Goal: Answer question/provide support: Share knowledge or assist other users

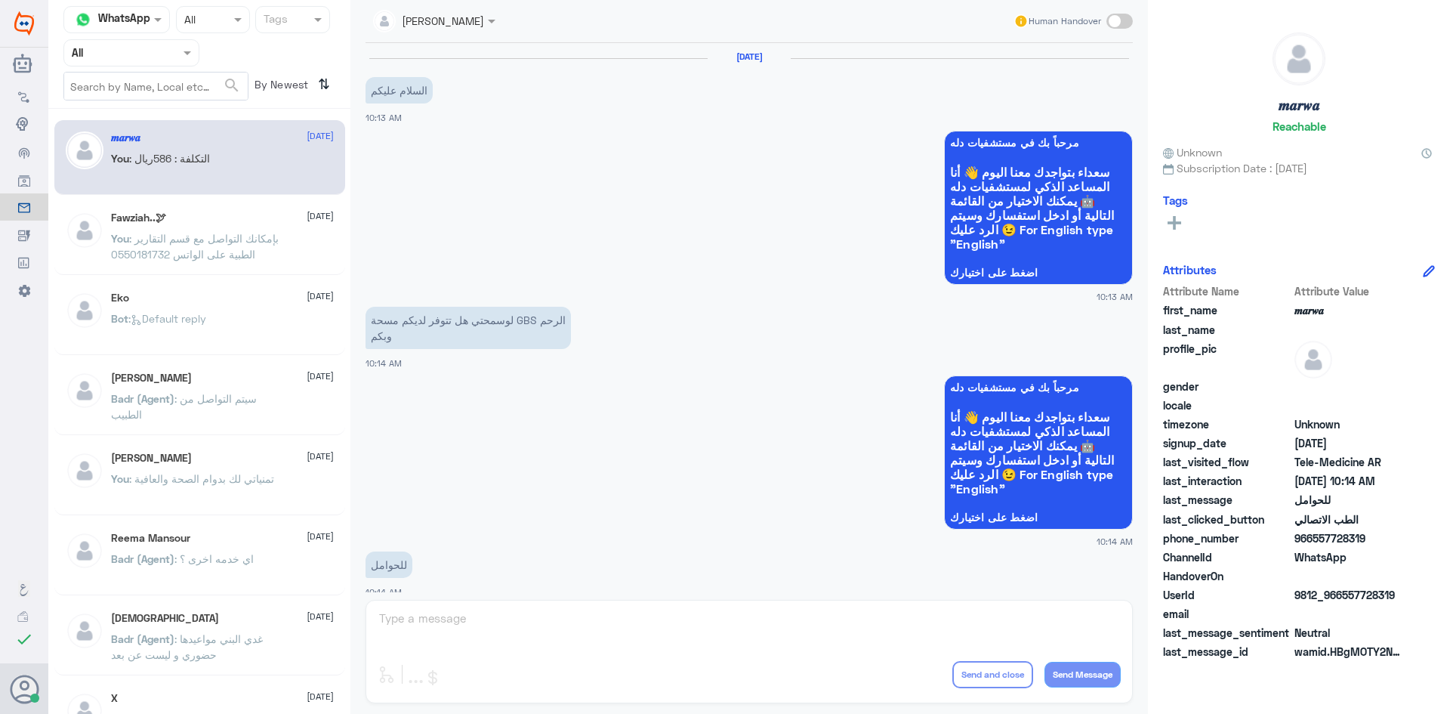
scroll to position [764, 0]
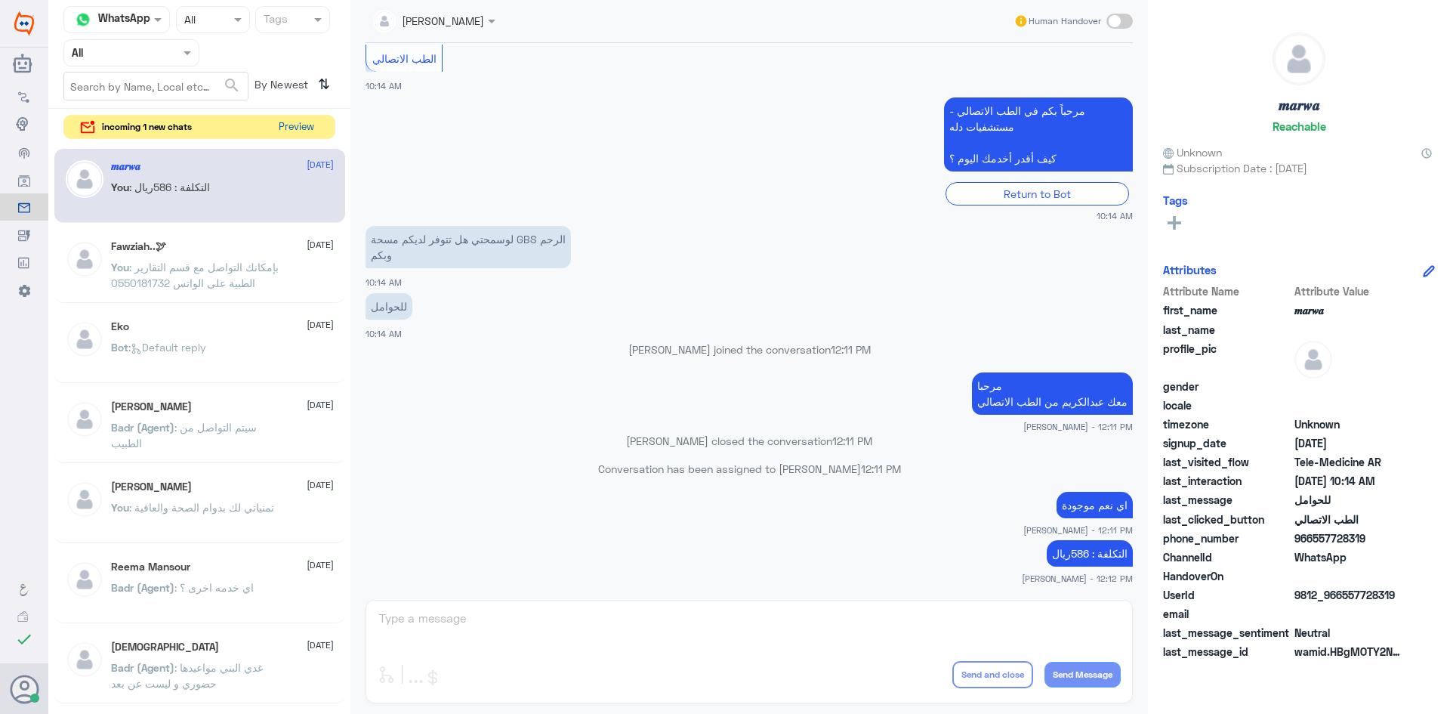
click at [311, 127] on button "Preview" at bounding box center [296, 127] width 47 height 23
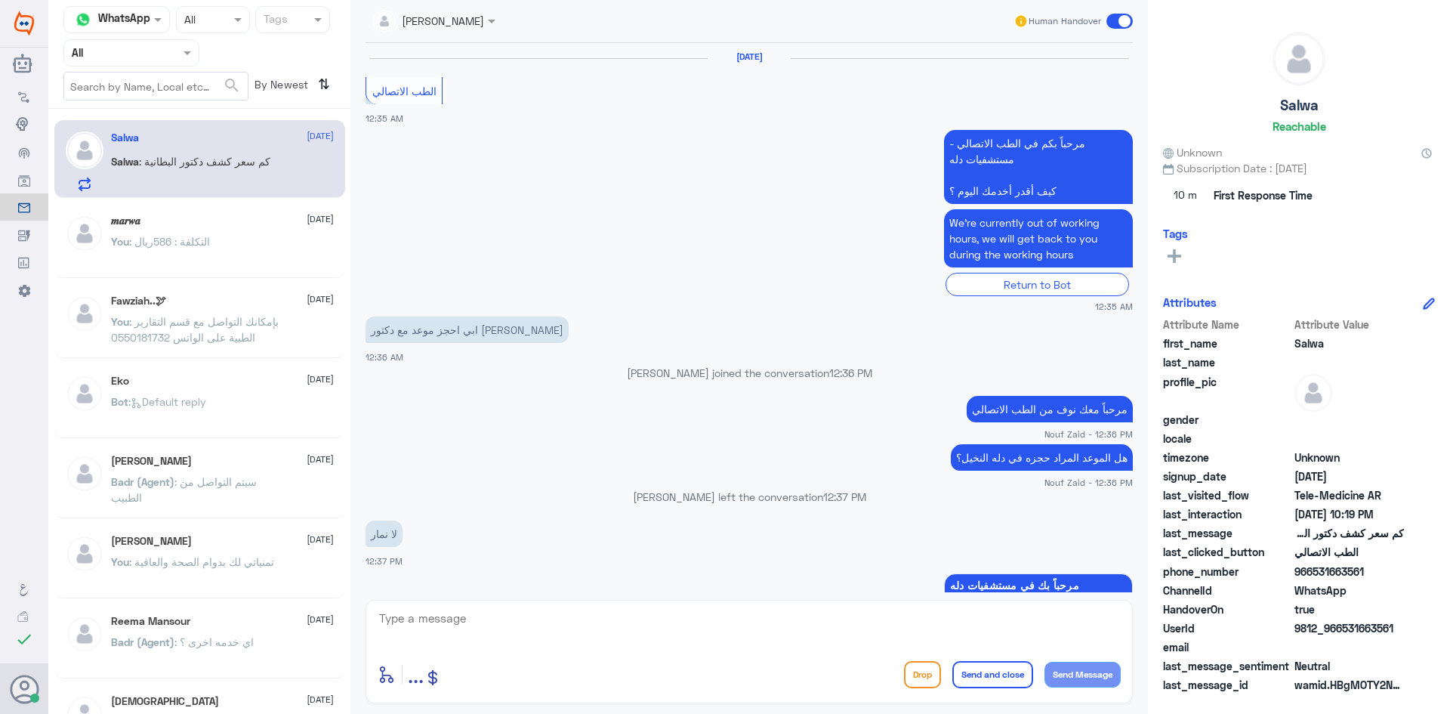
scroll to position [1053, 0]
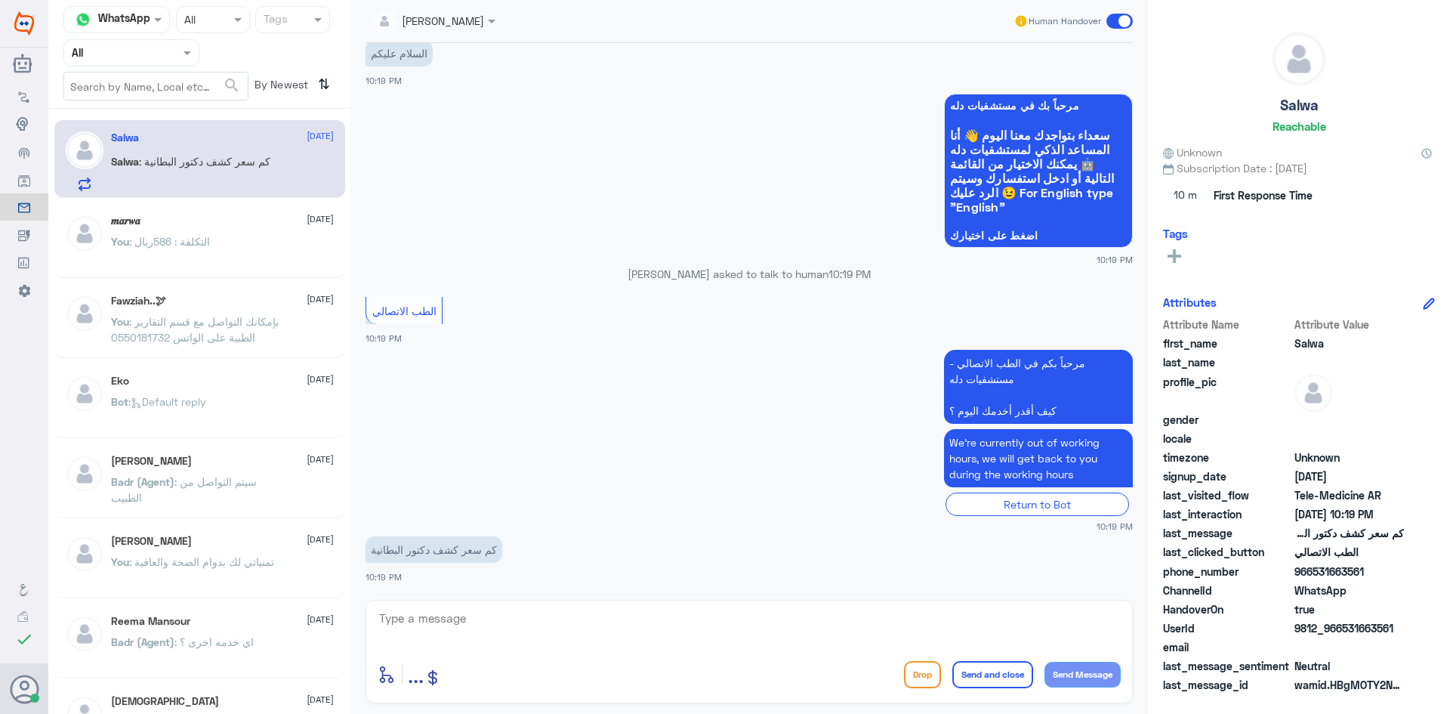
click at [595, 625] on textarea at bounding box center [749, 626] width 743 height 37
paste textarea "مرحبا معك [PERSON_NAME] من الطب الاتصالي"
type textarea "مرحبا معك [PERSON_NAME] من الطب الاتصالي"
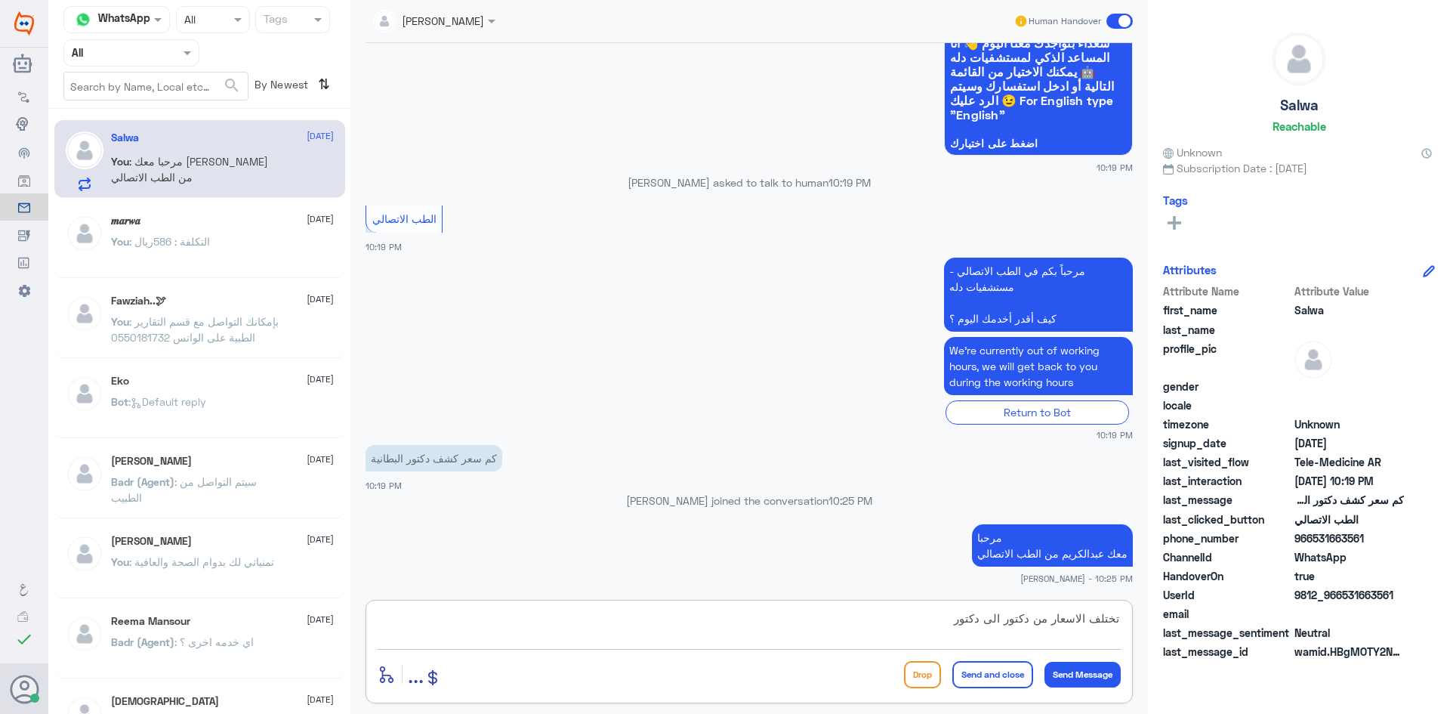
type textarea "تختلف الاسعار من دكتور الى دكتور"
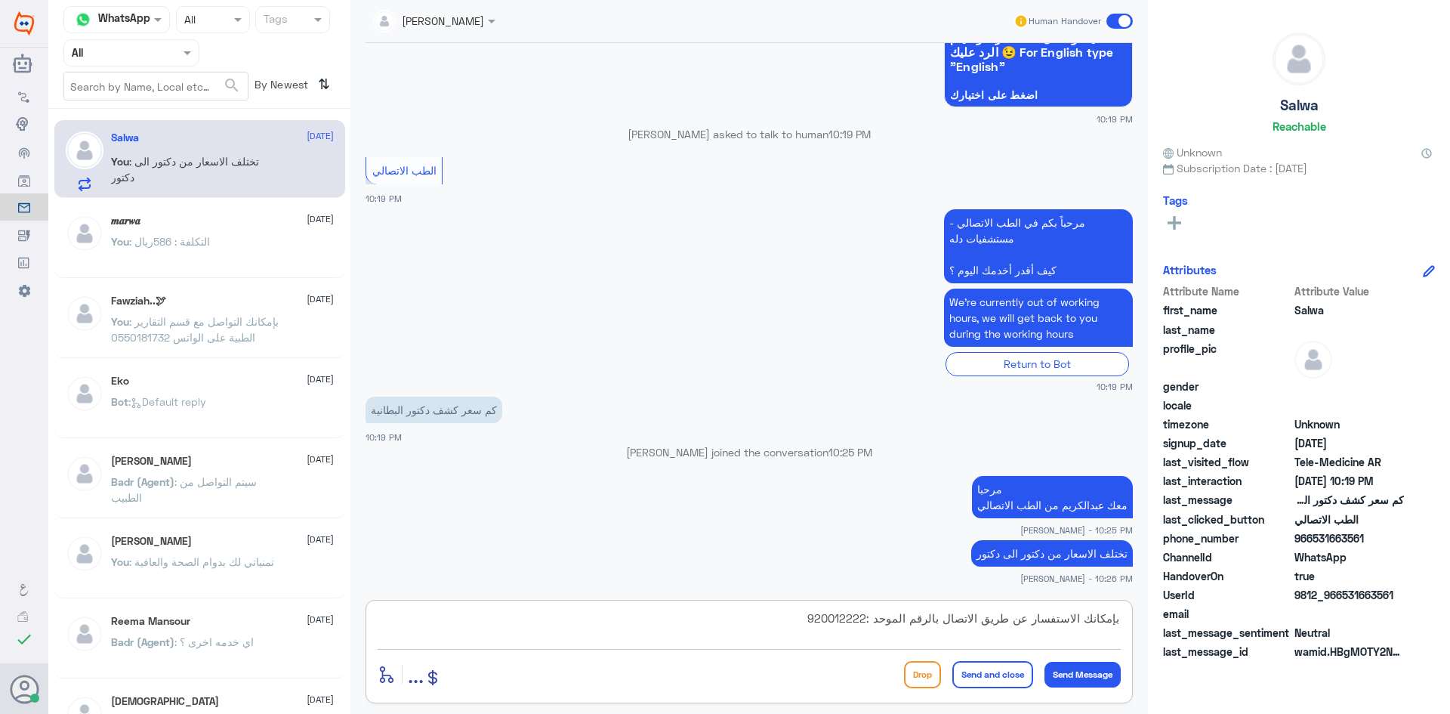
type textarea "بإمكانك الاستفسار عن طريق الاتصال بالرقم الموحد :920012222"
click at [1000, 676] on button "Send and close" at bounding box center [993, 674] width 81 height 27
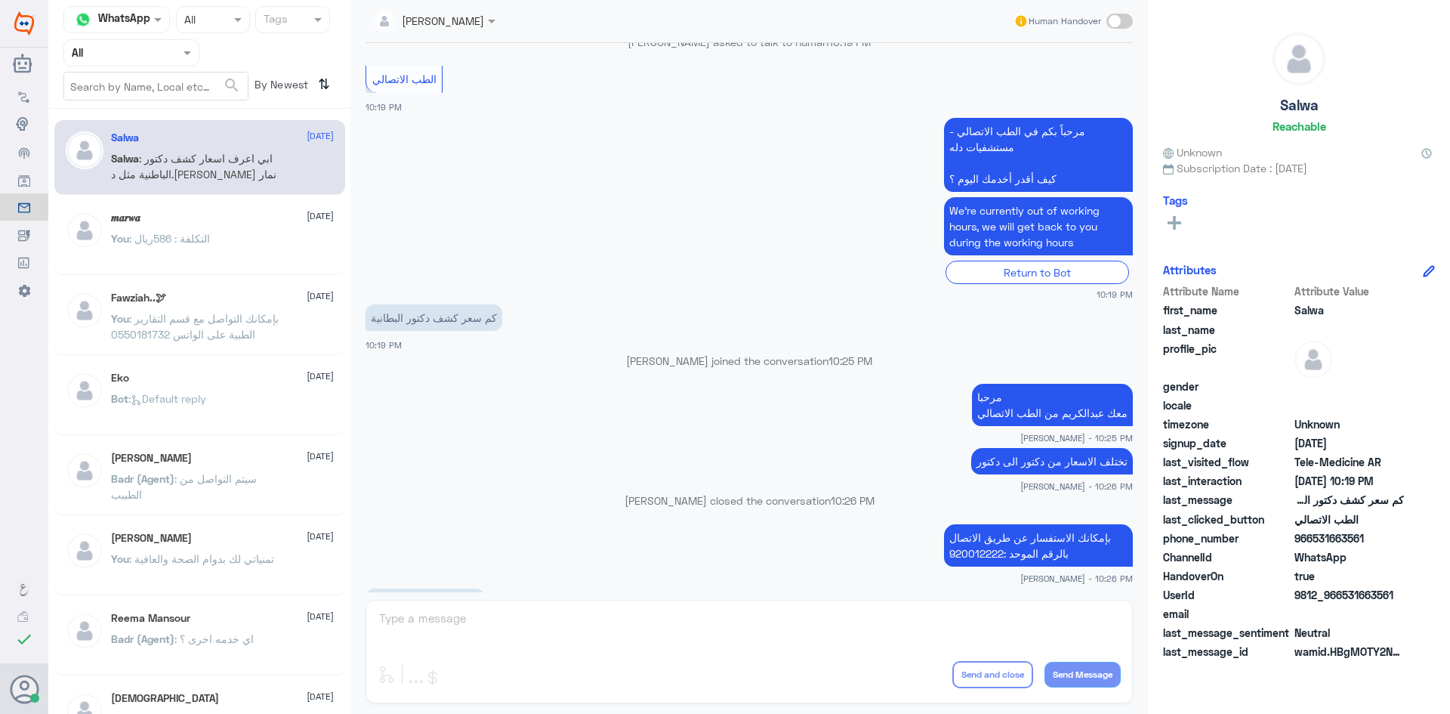
scroll to position [1805, 0]
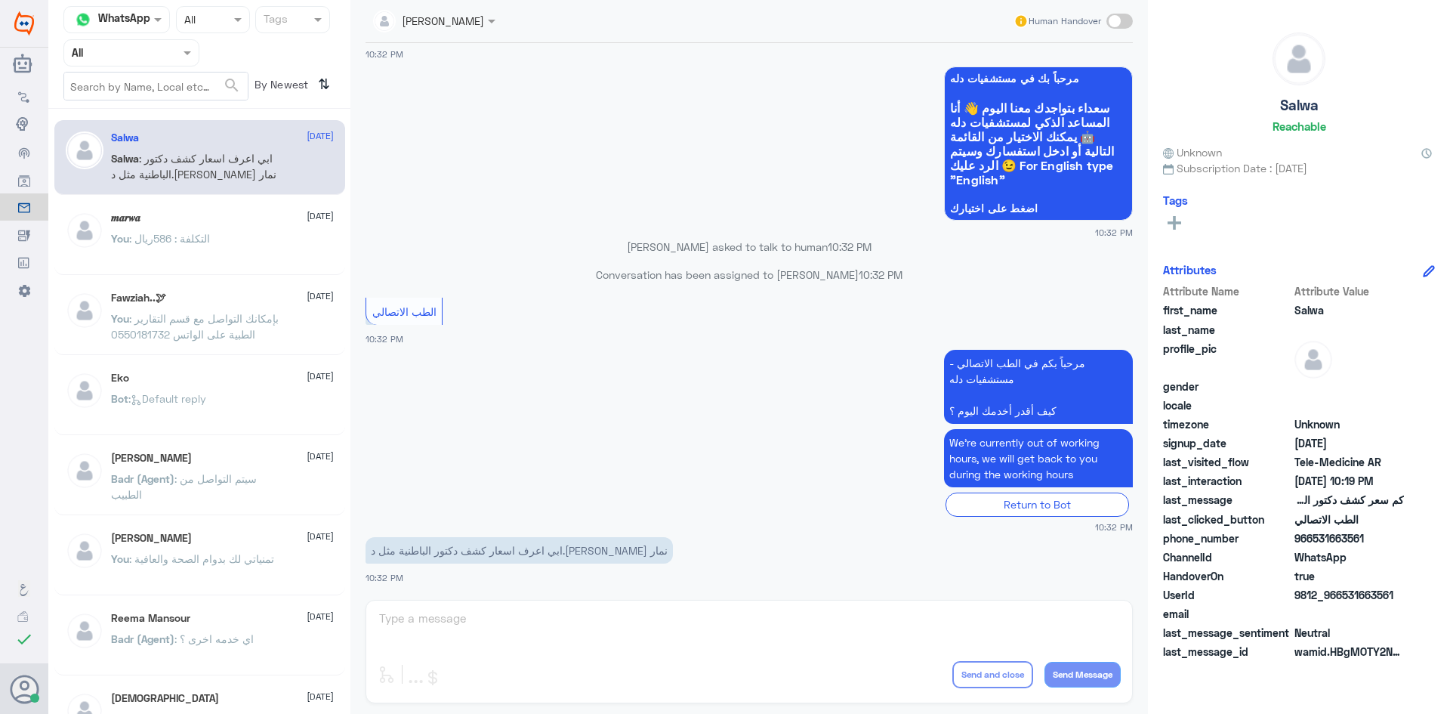
click at [677, 609] on div "عبدالكريم الموسى Human Handover 14 Aug 2025 الطب الاتصالي 12:35 AM مرحباً بكم ف…" at bounding box center [750, 359] width 798 height 718
click at [515, 613] on div "عبدالكريم الموسى Human Handover 14 Aug 2025 الطب الاتصالي 12:35 AM مرحباً بكم ف…" at bounding box center [750, 359] width 798 height 718
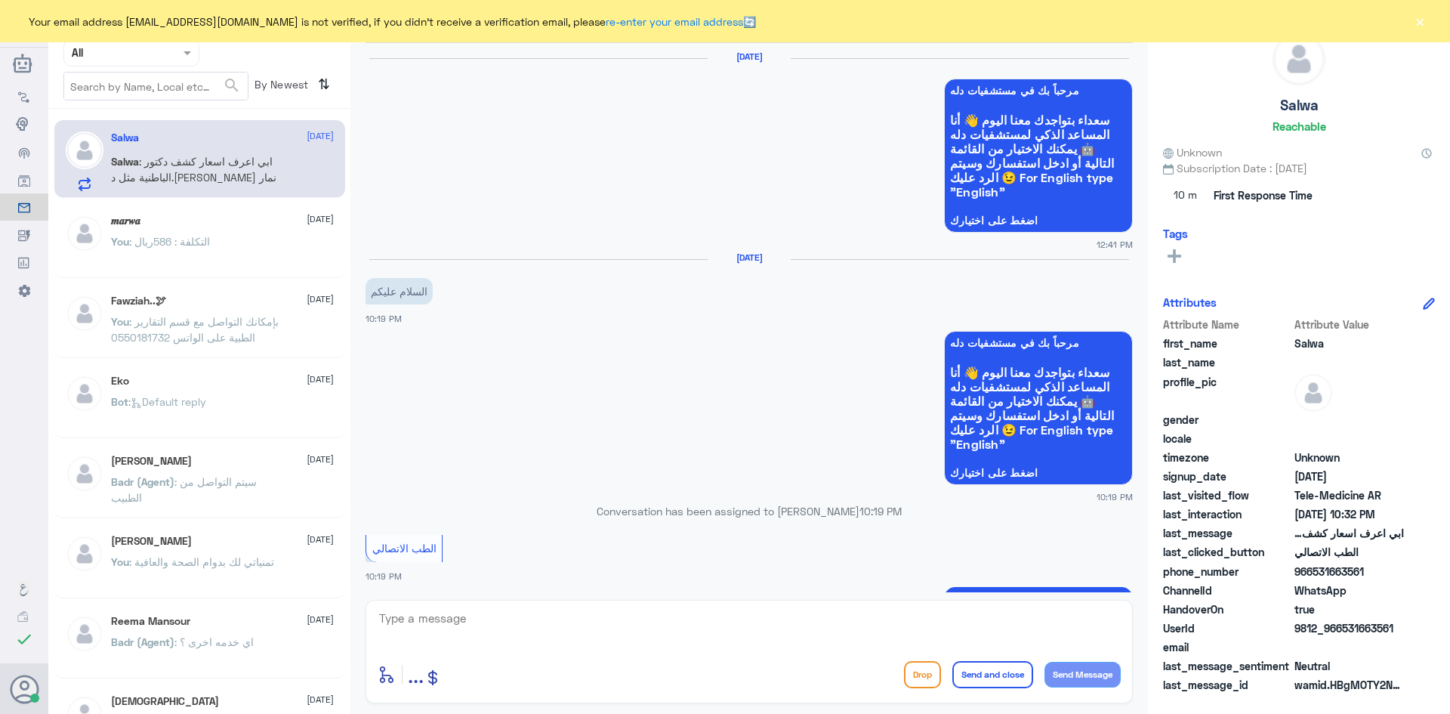
scroll to position [1017, 0]
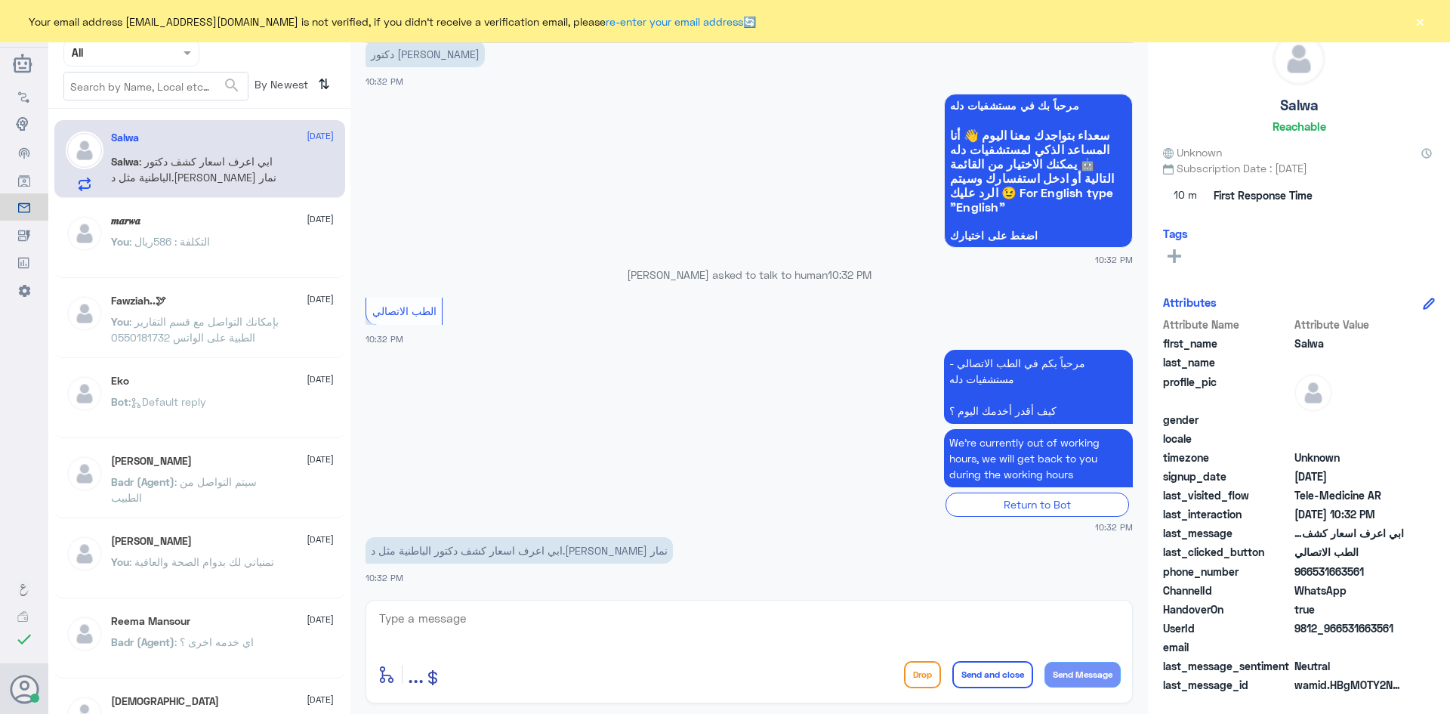
click at [1420, 22] on button "×" at bounding box center [1420, 21] width 15 height 15
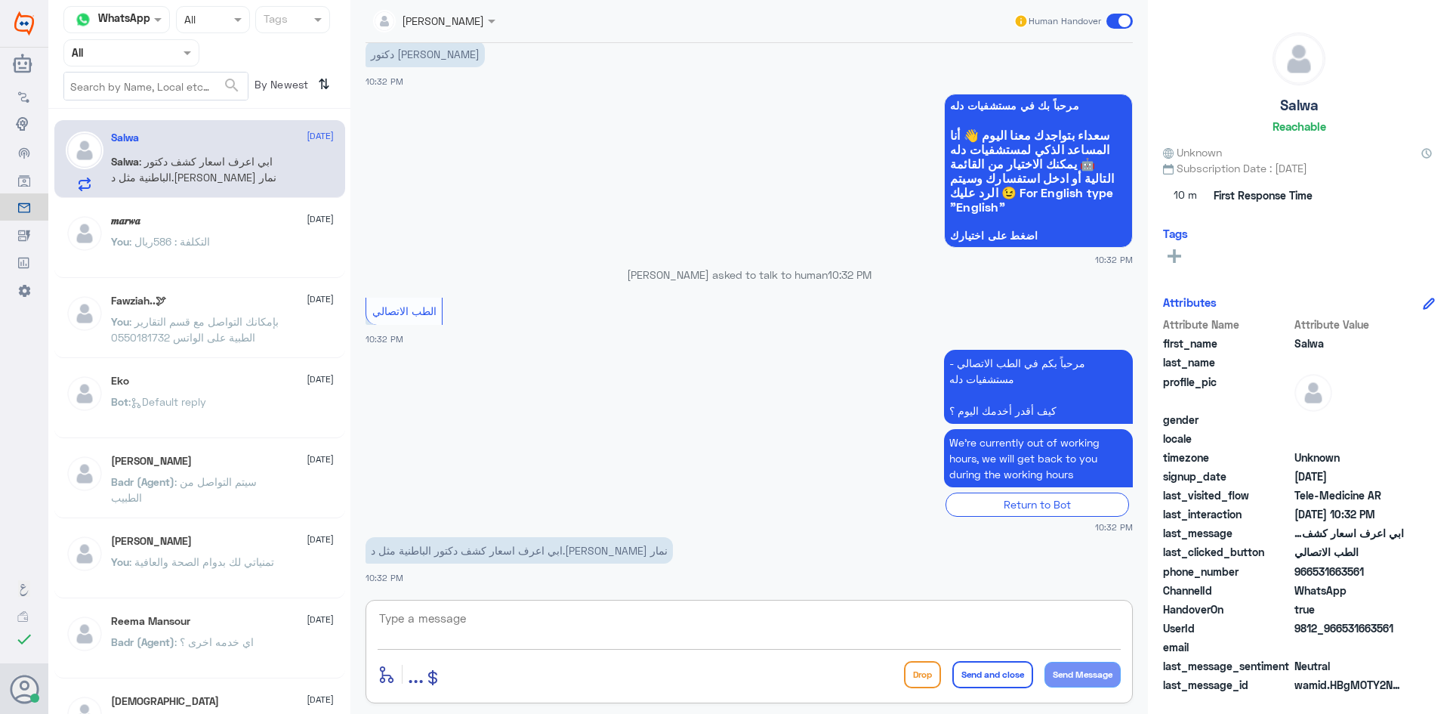
click at [509, 618] on textarea at bounding box center [749, 626] width 743 height 37
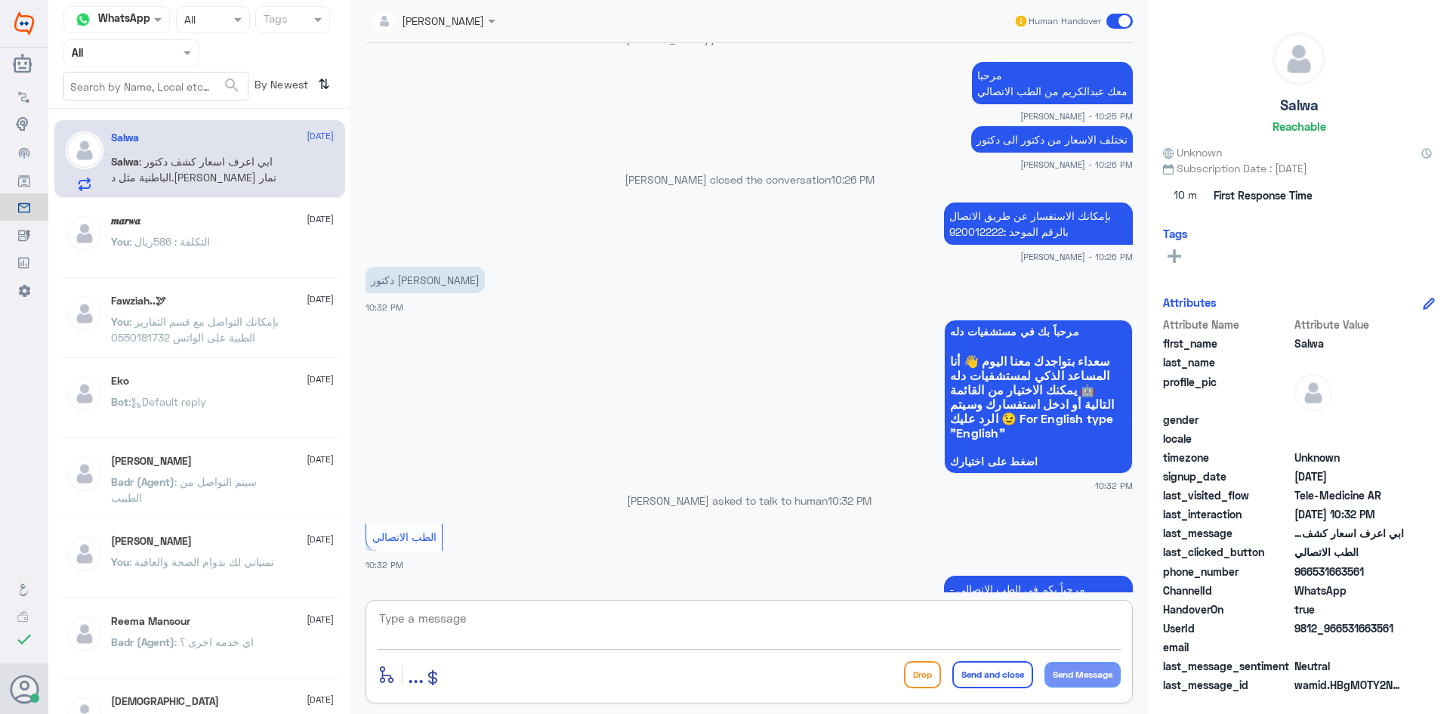
scroll to position [790, 0]
drag, startPoint x: 1071, startPoint y: 233, endPoint x: 928, endPoint y: 218, distance: 144.4
click at [928, 218] on app-msgs-text "بإمكانك الاستفسار عن طريق الاتصال بالرقم الموحد :920012222" at bounding box center [750, 225] width 768 height 44
copy p "بإمكانك الاستفسار عن طريق الاتصال بالرقم الموحد :920012222"
click at [859, 623] on textarea at bounding box center [749, 626] width 743 height 37
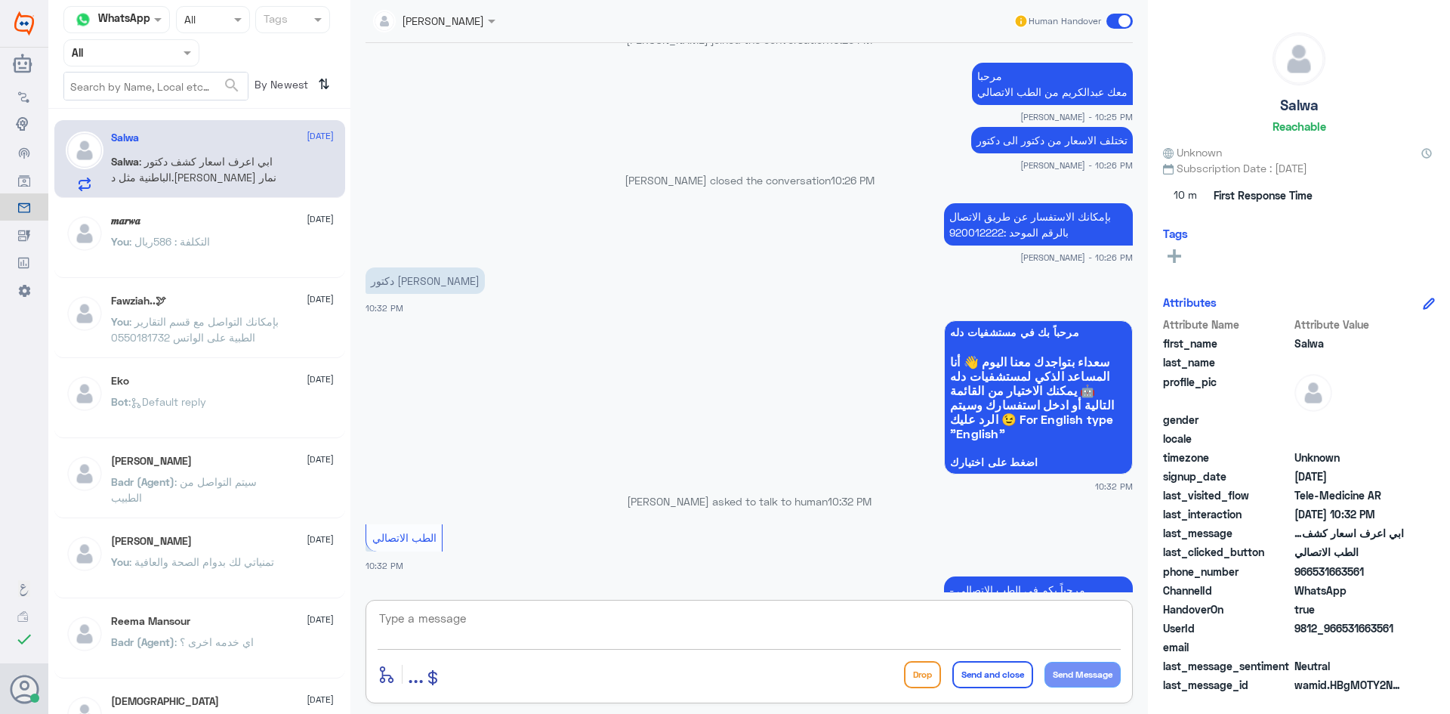
paste textarea "بإمكانك الاستفسار عن طريق الاتصال بالرقم الموحد :920012222"
type textarea "بإمكانك الاستفسار عن طريق الاتصال بالرقم الموحد :920012222"
click at [966, 683] on button "Send and close" at bounding box center [993, 674] width 81 height 27
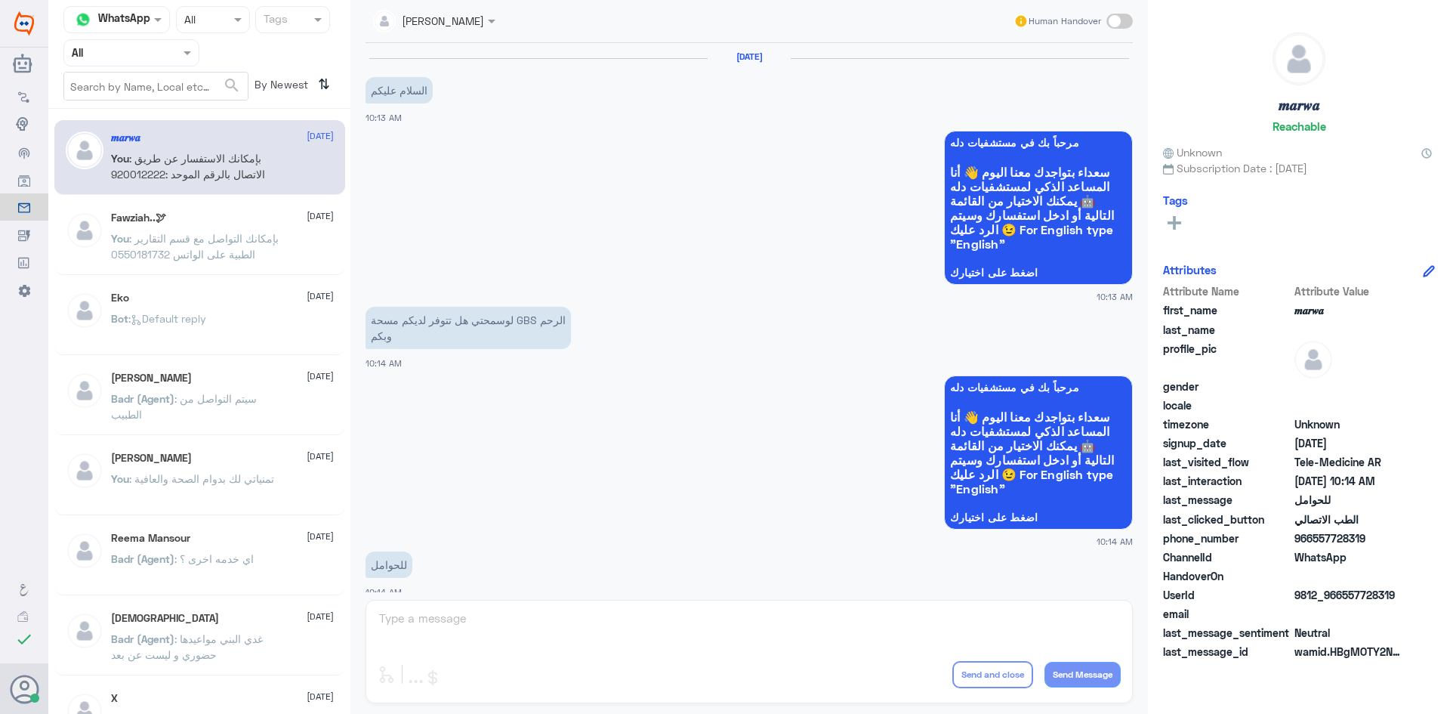
scroll to position [764, 0]
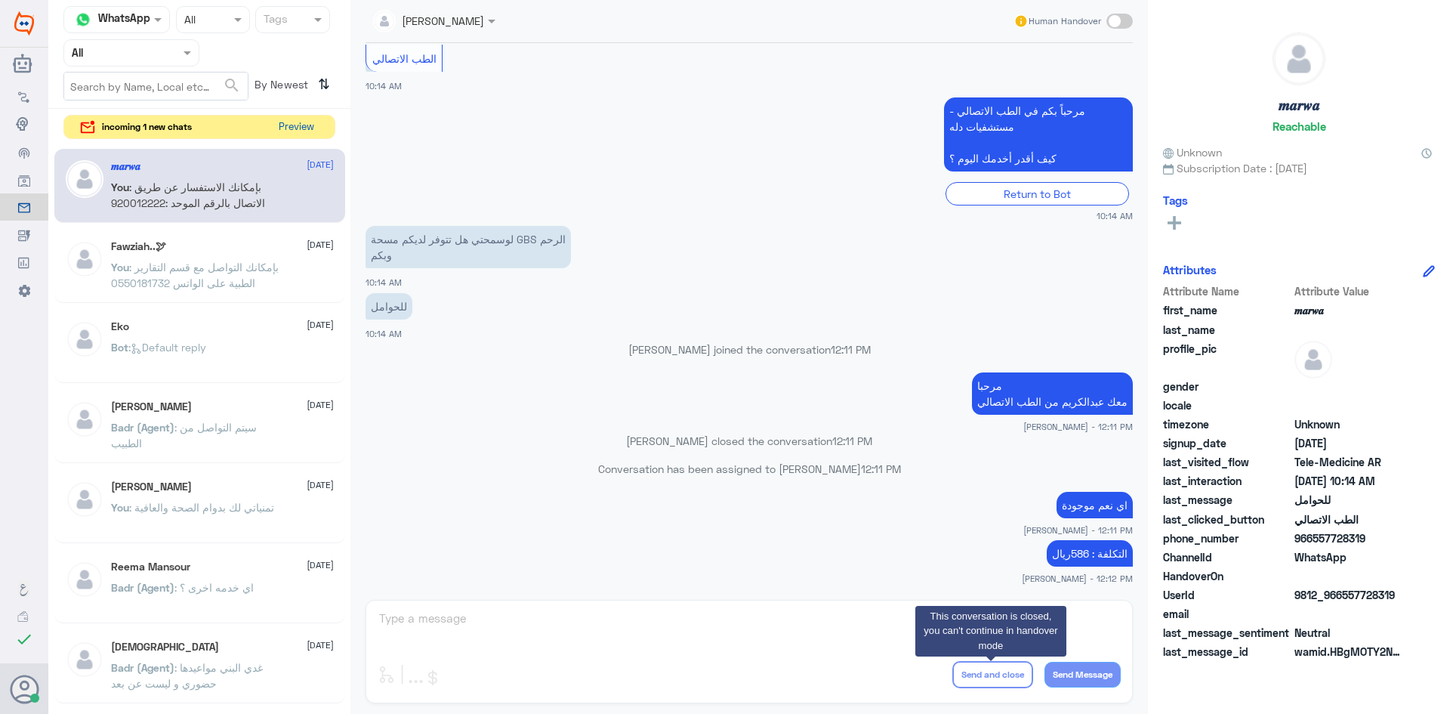
click at [311, 119] on button "Preview" at bounding box center [296, 127] width 47 height 23
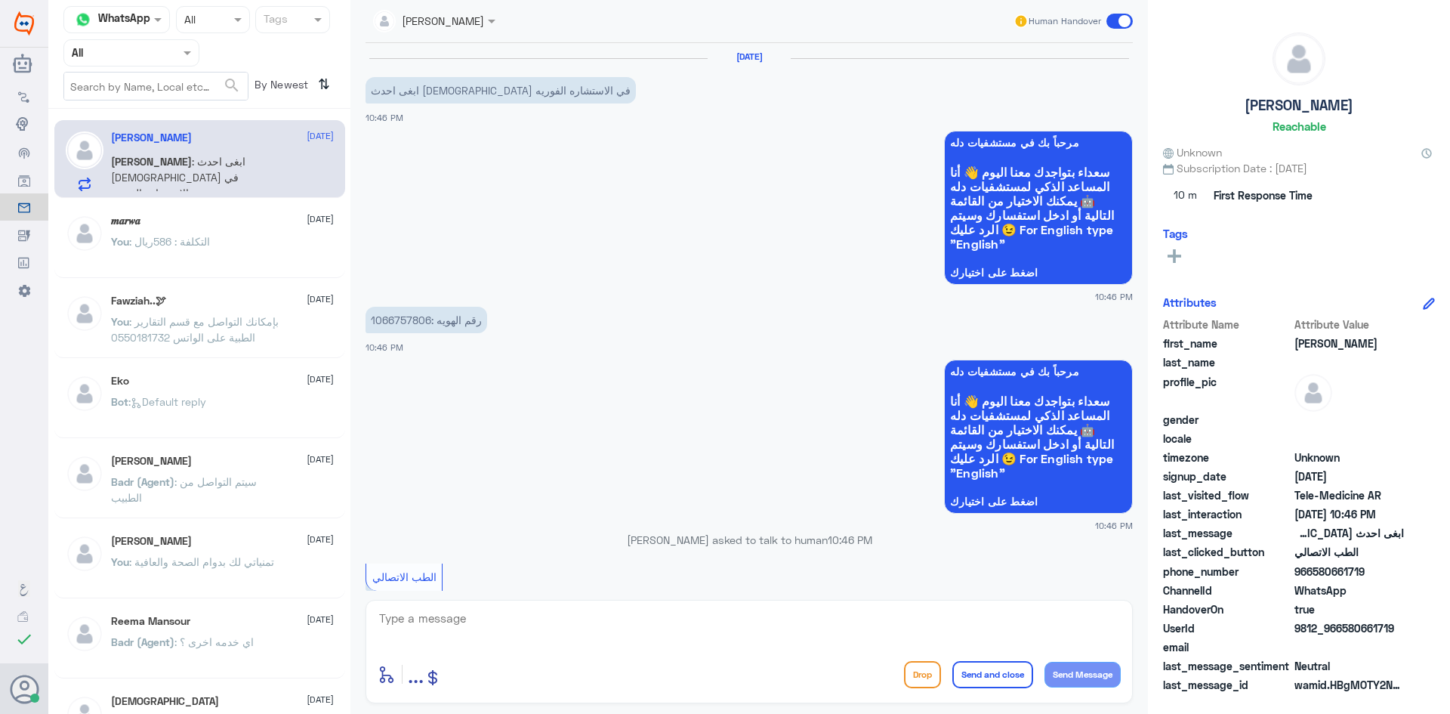
scroll to position [266, 0]
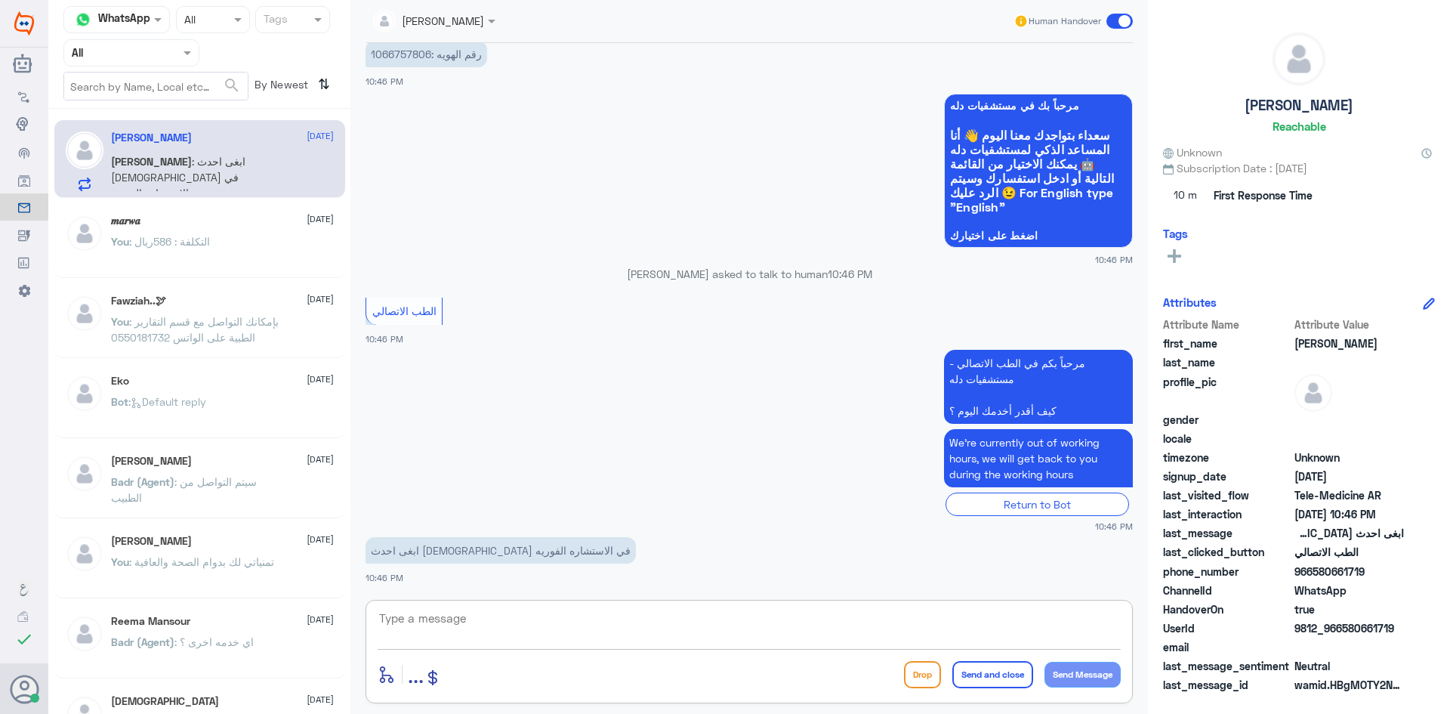
click at [495, 616] on textarea at bounding box center [749, 626] width 743 height 37
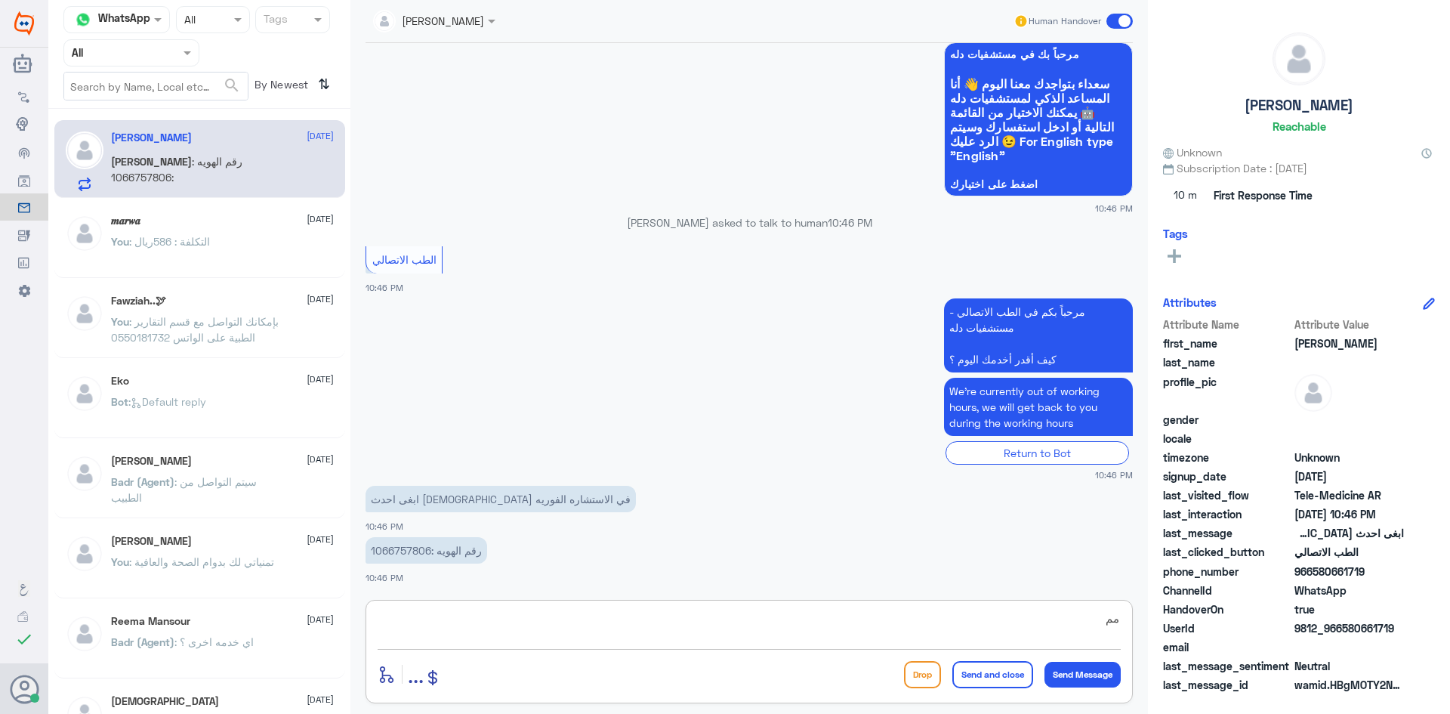
type textarea "م"
paste textarea "مرحبا معك [PERSON_NAME] من الطب الاتصالي"
type textarea "مرحبا معك [PERSON_NAME] من الطب الاتصالي"
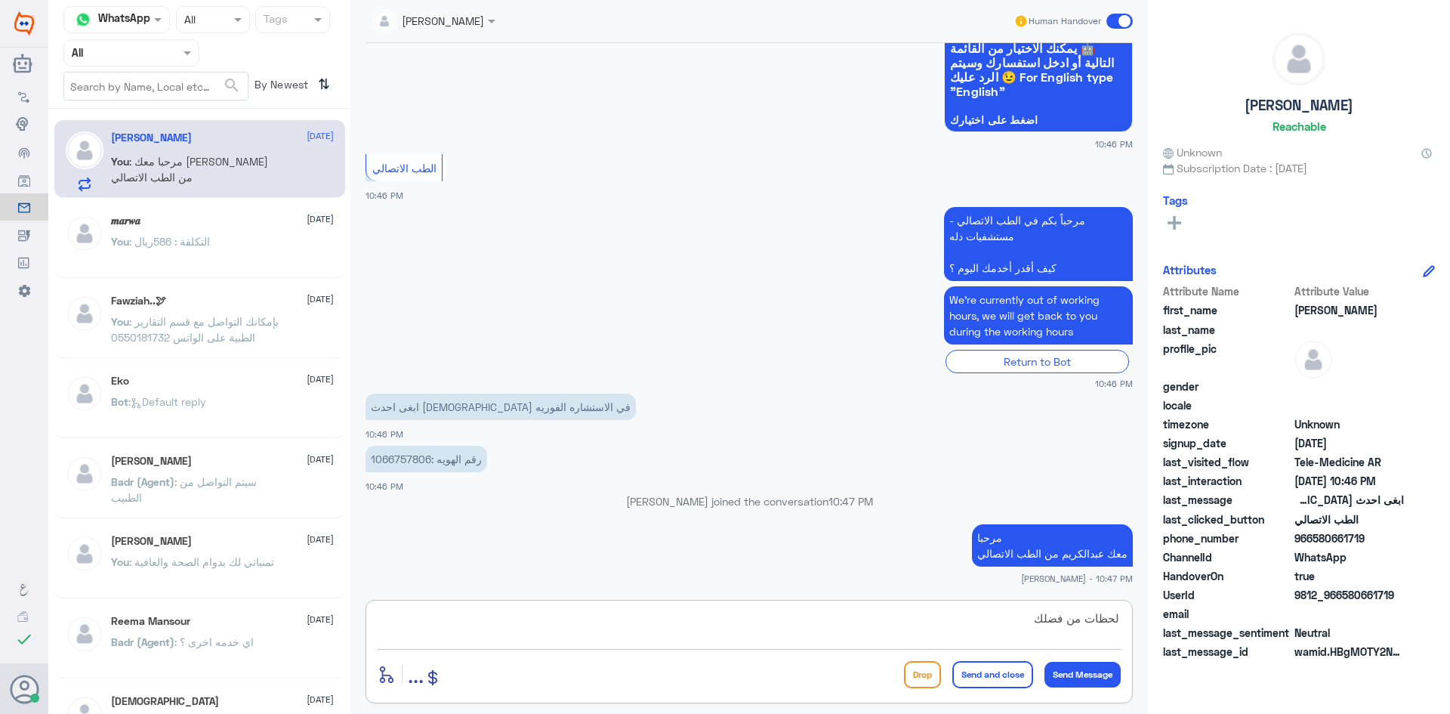
type textarea "لحظات من فضلك"
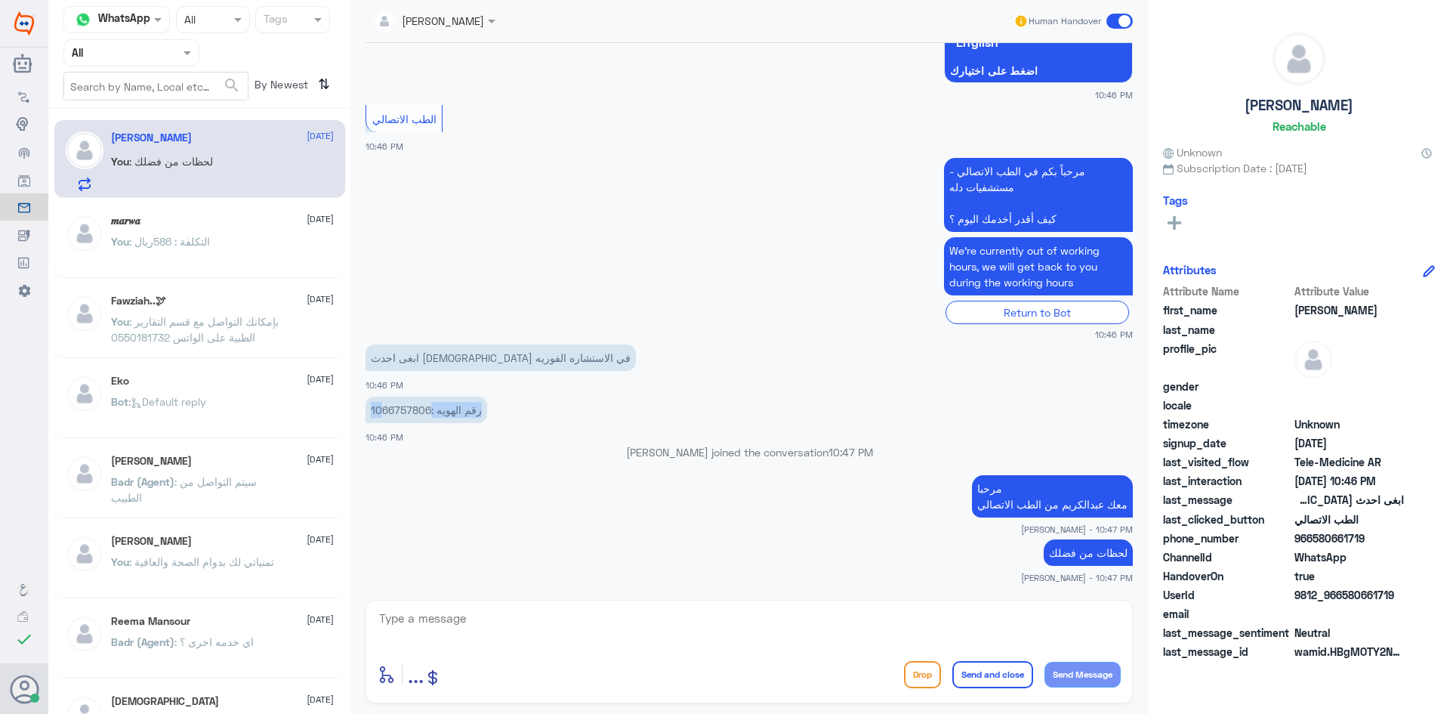
drag, startPoint x: 428, startPoint y: 409, endPoint x: 379, endPoint y: 409, distance: 49.1
click at [379, 409] on p "رقم الهويه :1066757806" at bounding box center [427, 410] width 122 height 26
click at [369, 409] on p "رقم الهويه :1066757806" at bounding box center [427, 410] width 122 height 26
drag, startPoint x: 372, startPoint y: 410, endPoint x: 429, endPoint y: 412, distance: 56.7
click at [429, 412] on p "رقم الهويه :1066757806" at bounding box center [427, 410] width 122 height 26
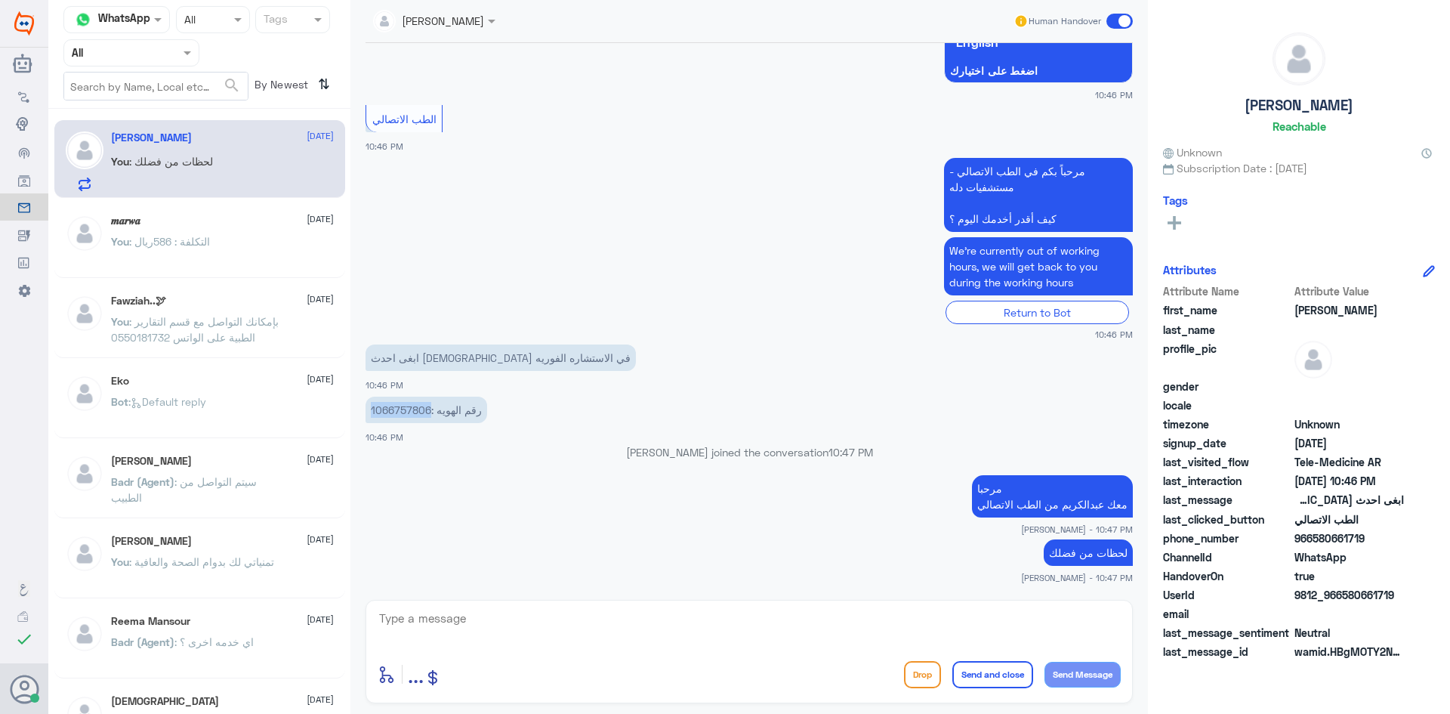
copy p "1066757806"
click at [818, 613] on textarea at bounding box center [749, 626] width 743 height 37
type textarea "تم تحديث تأمينك الآن بإمكانك استخدام الاستشارة الفورية بتغطية التأمين"
click at [1001, 677] on button "Send and close" at bounding box center [993, 674] width 81 height 27
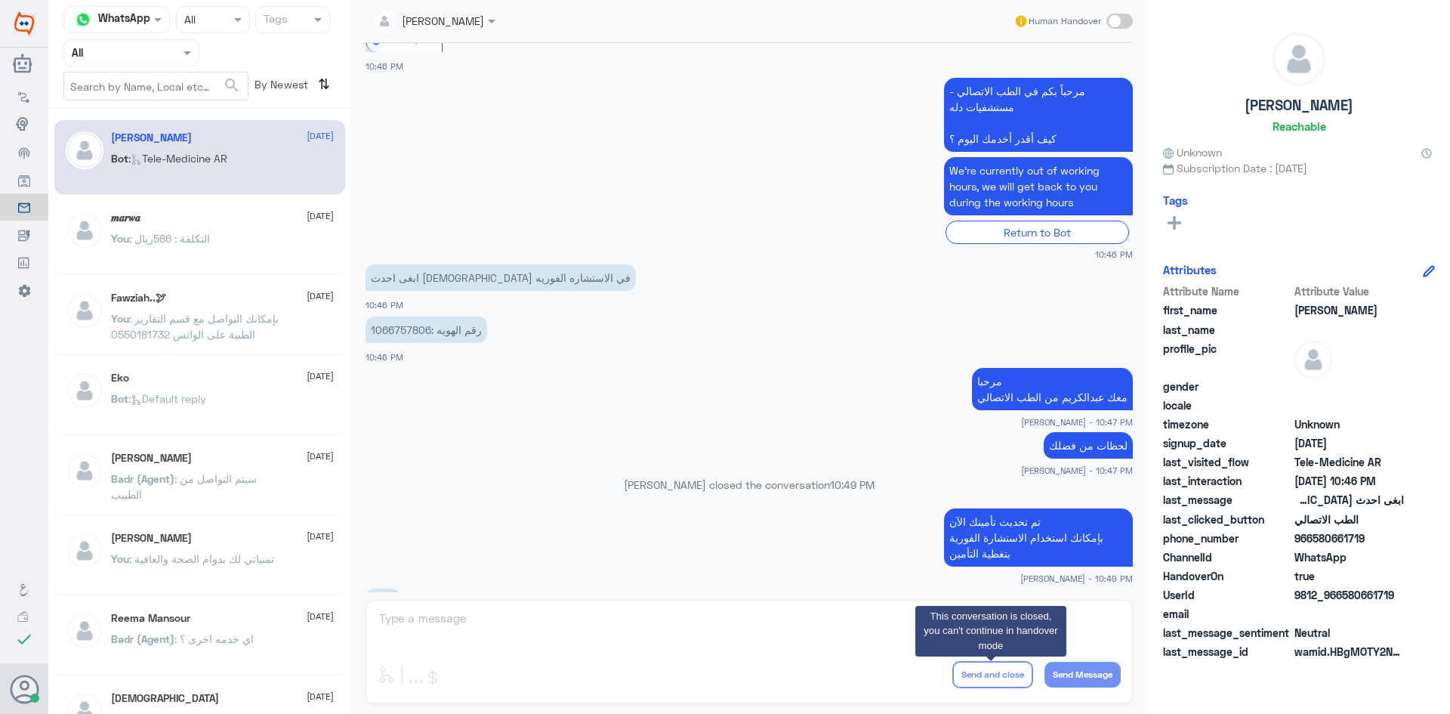
scroll to position [1034, 0]
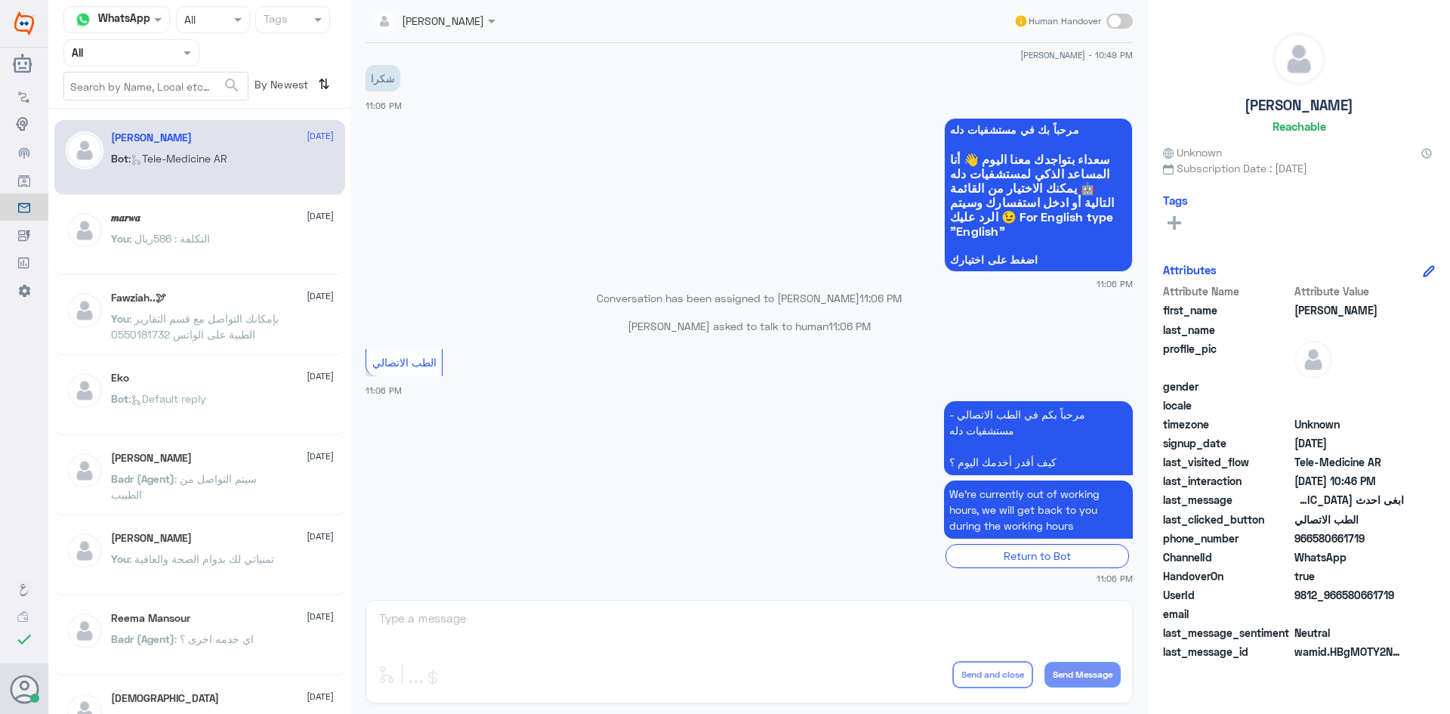
click at [1121, 20] on span at bounding box center [1120, 21] width 26 height 15
click at [0, 0] on input "checkbox" at bounding box center [0, 0] width 0 height 0
click at [770, 619] on textarea at bounding box center [749, 626] width 743 height 37
paste textarea "مرحبا معك [PERSON_NAME] من الطب الاتصالي"
type textarea "مرحبا معك [PERSON_NAME] من الطب الاتصالي"
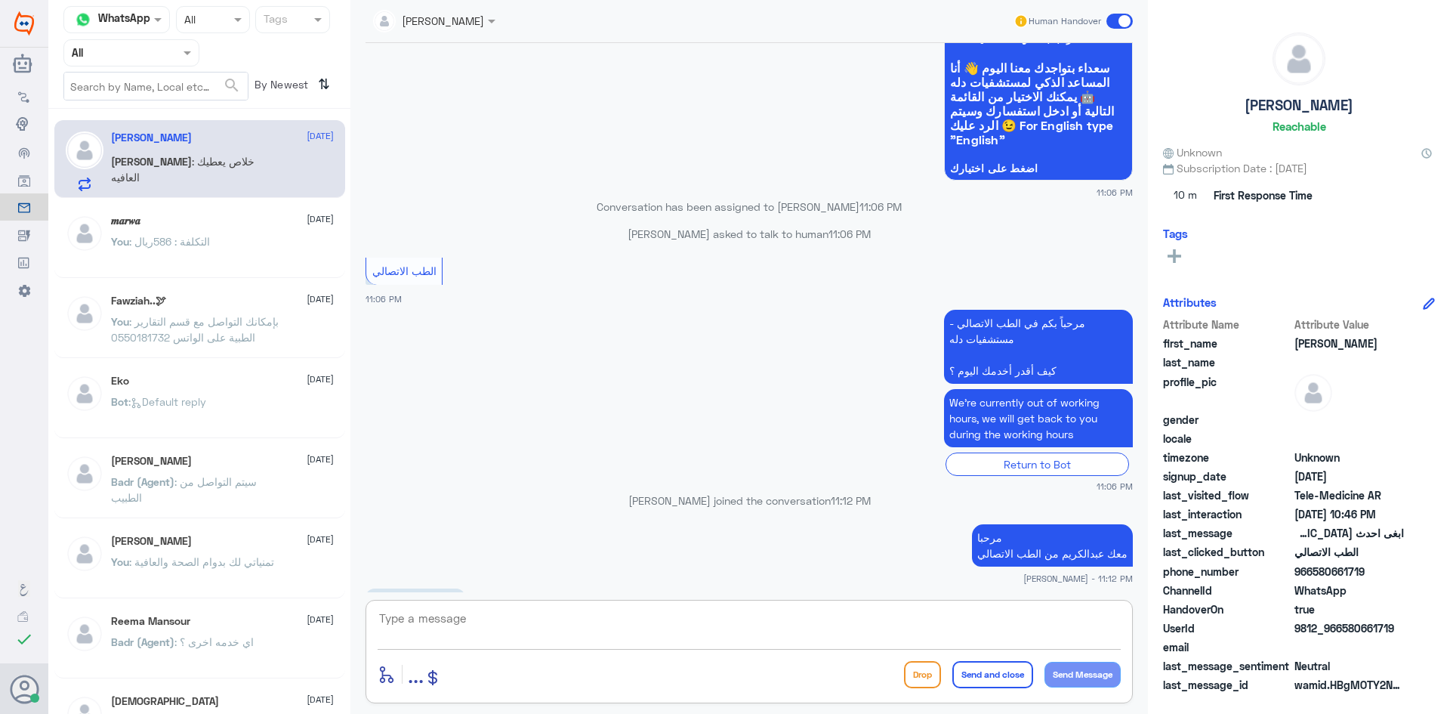
scroll to position [1150, 0]
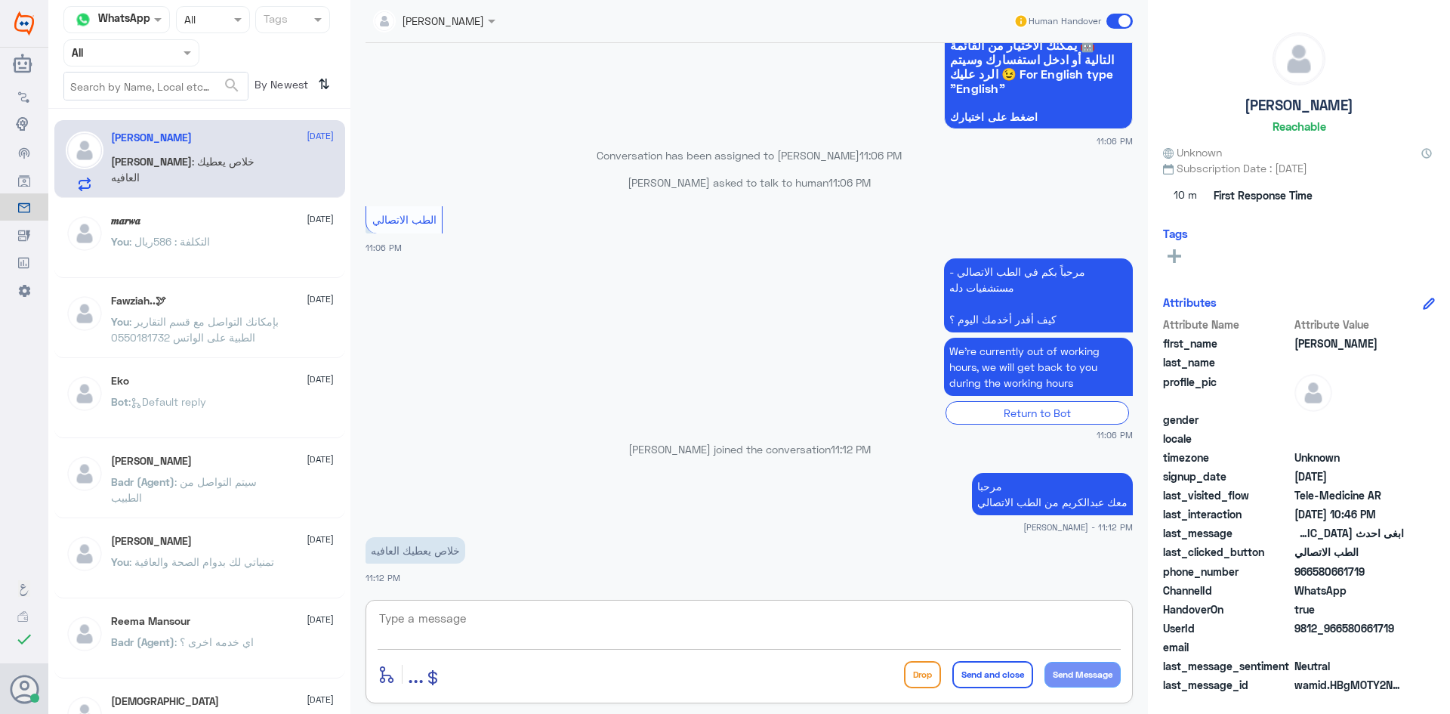
click at [601, 619] on textarea at bounding box center [749, 626] width 743 height 37
type textarea "[DEMOGRAPHIC_DATA] يعافيك وتمنياتي لك بدوام الصحة والعافية"
click at [973, 687] on button "Send and close" at bounding box center [993, 674] width 81 height 27
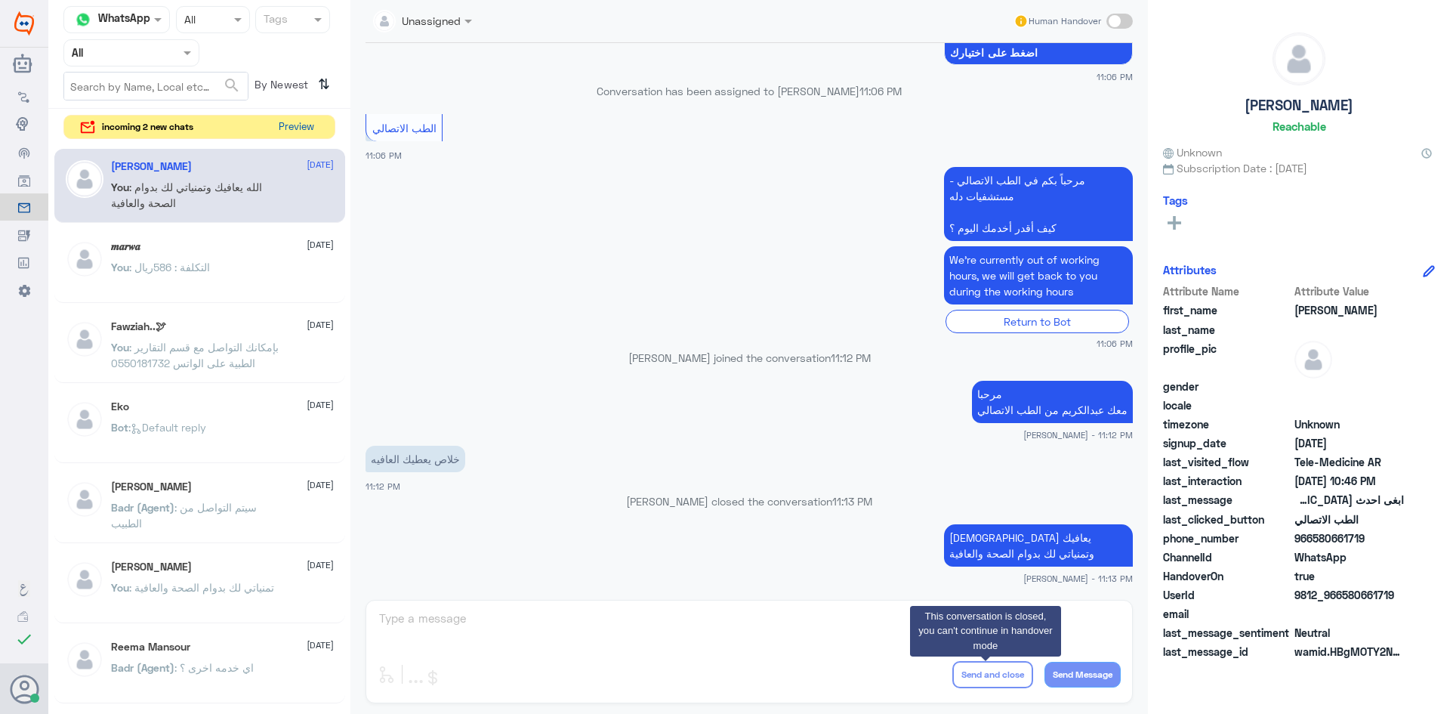
click at [303, 128] on button "Preview" at bounding box center [296, 127] width 47 height 23
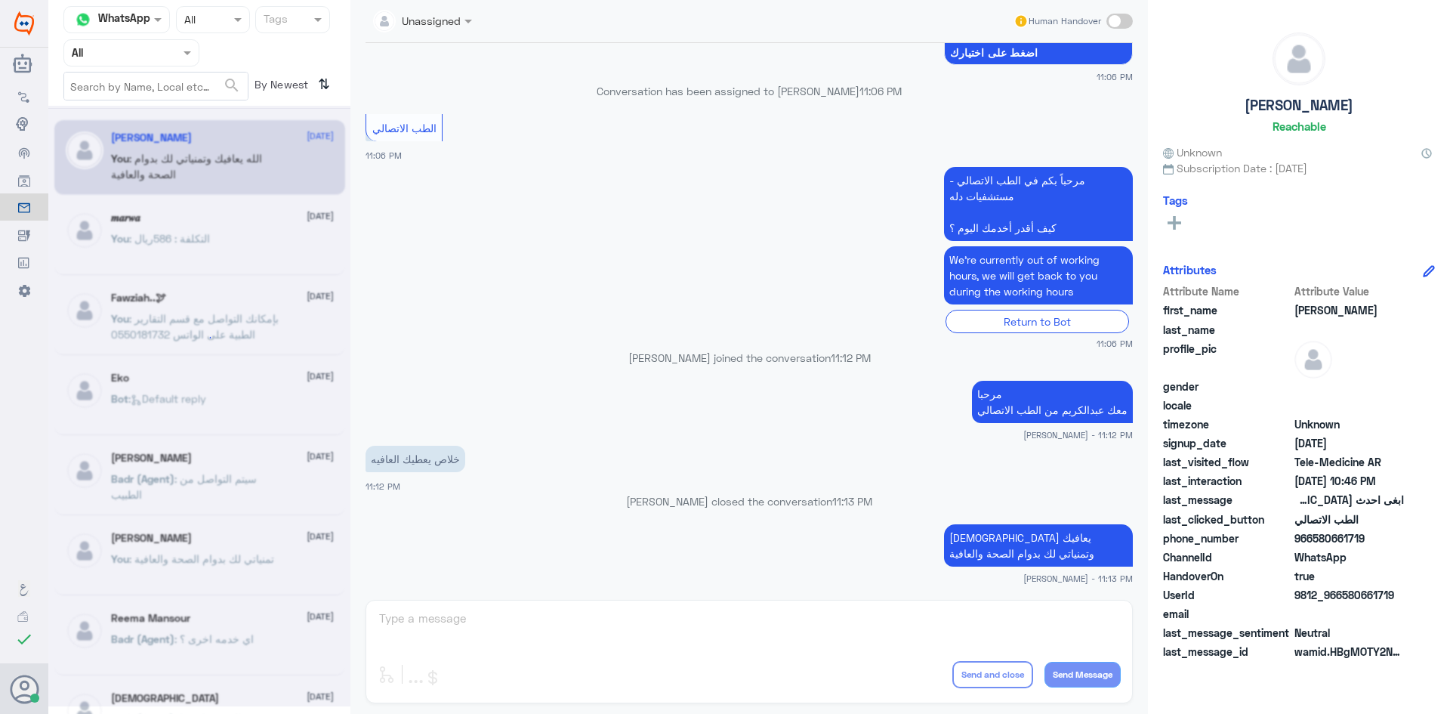
scroll to position [0, 0]
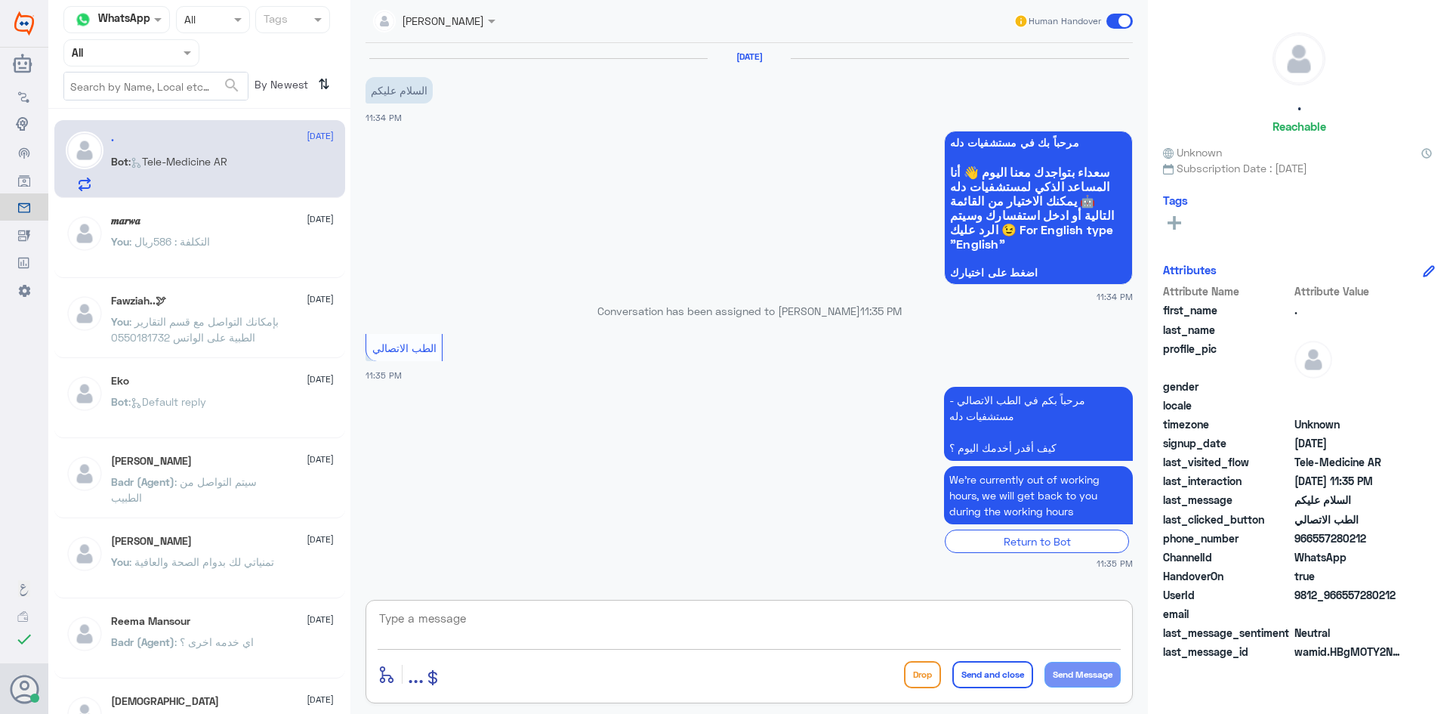
click at [674, 636] on textarea at bounding box center [749, 626] width 743 height 37
paste textarea "مرحبا معك [PERSON_NAME] من الطب الاتصالي"
type textarea "مرحبا معك [PERSON_NAME] من الطب الاتصالي"
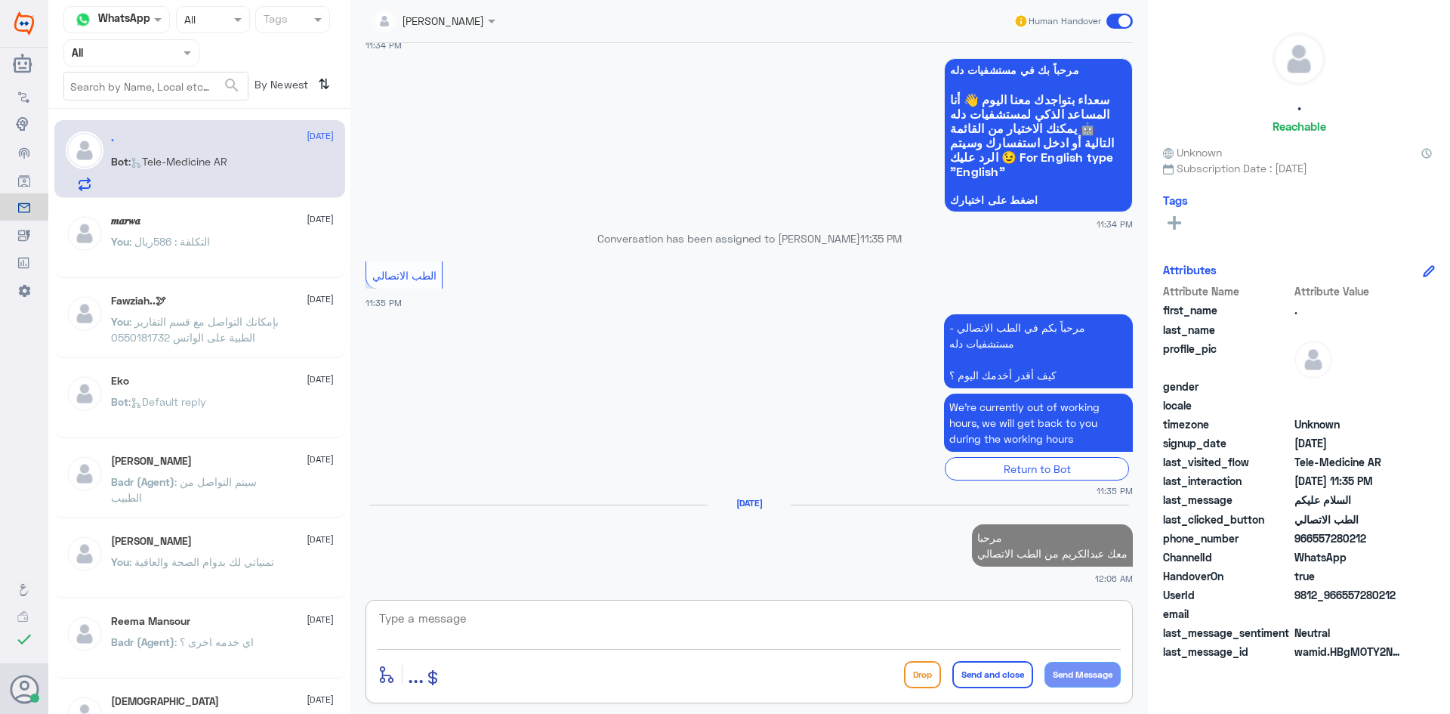
scroll to position [76, 0]
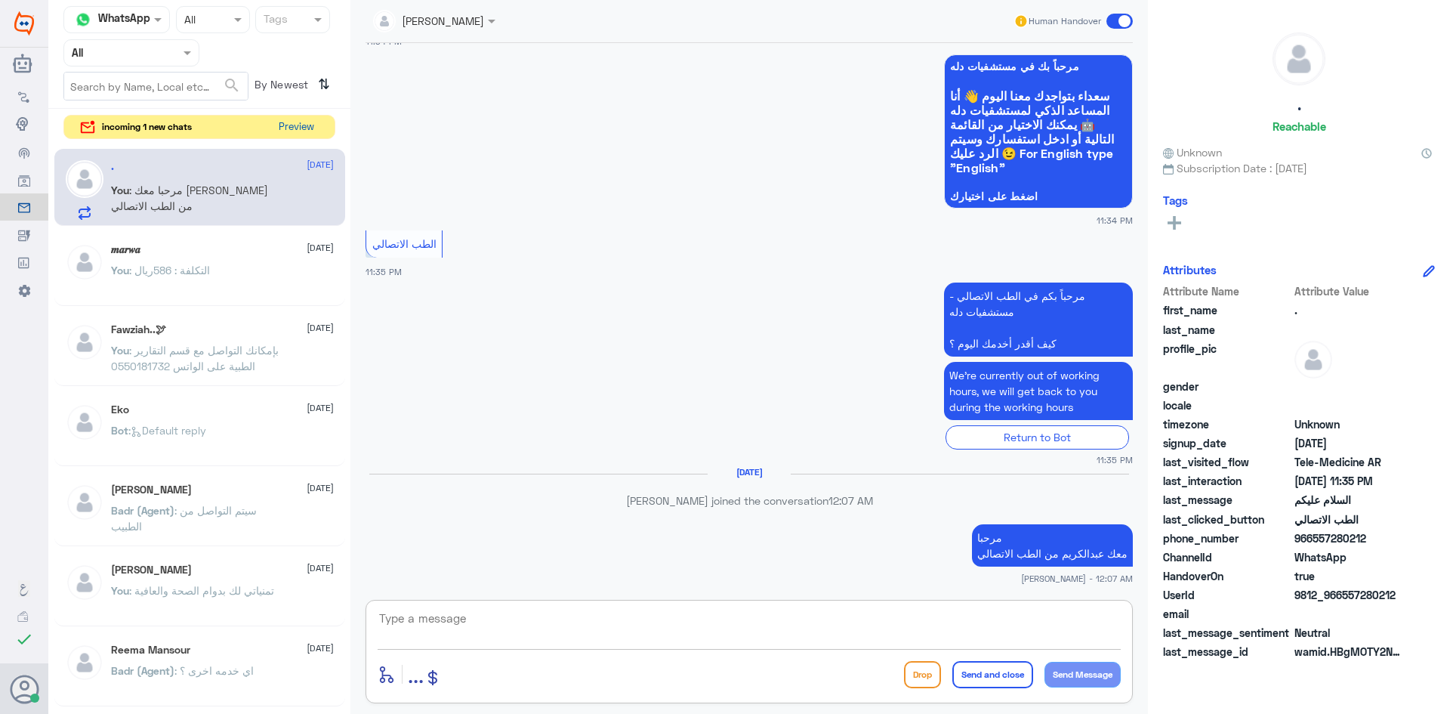
click at [284, 128] on button "Preview" at bounding box center [296, 127] width 47 height 23
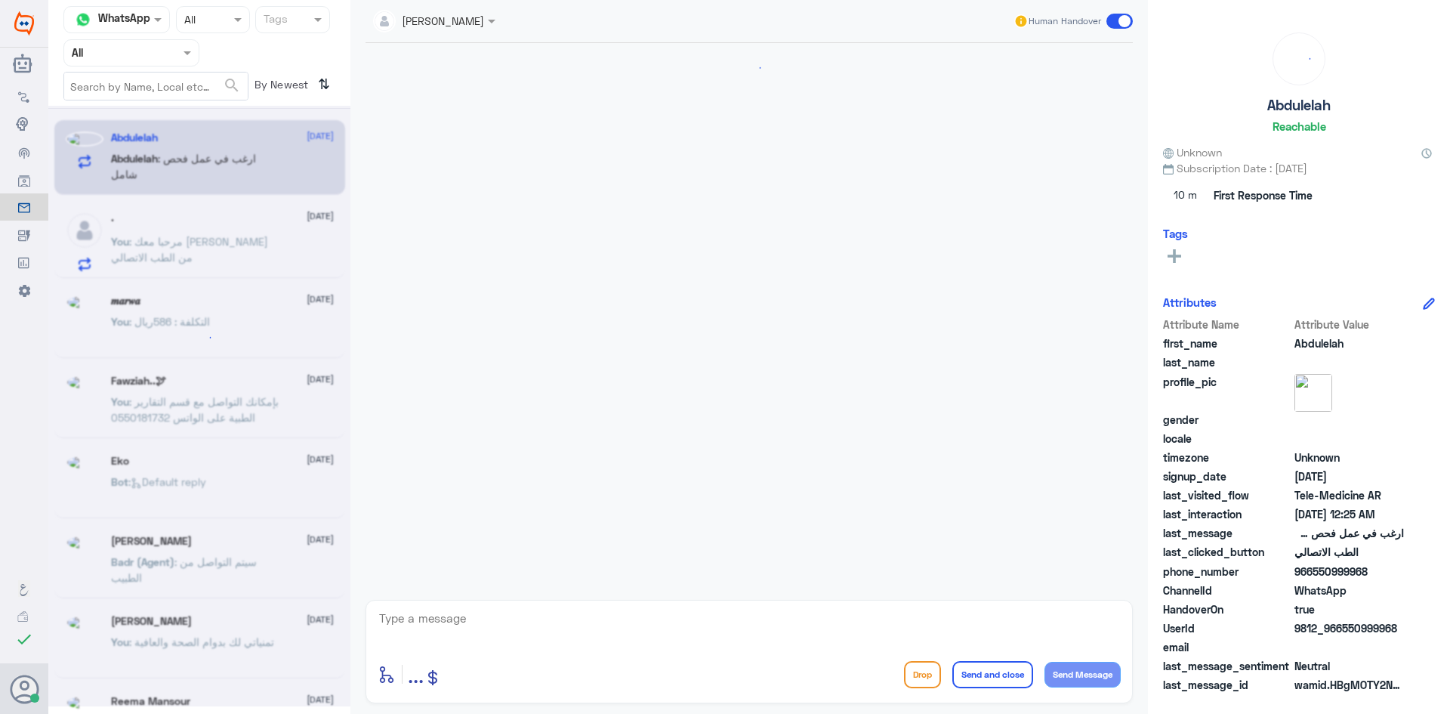
scroll to position [36, 0]
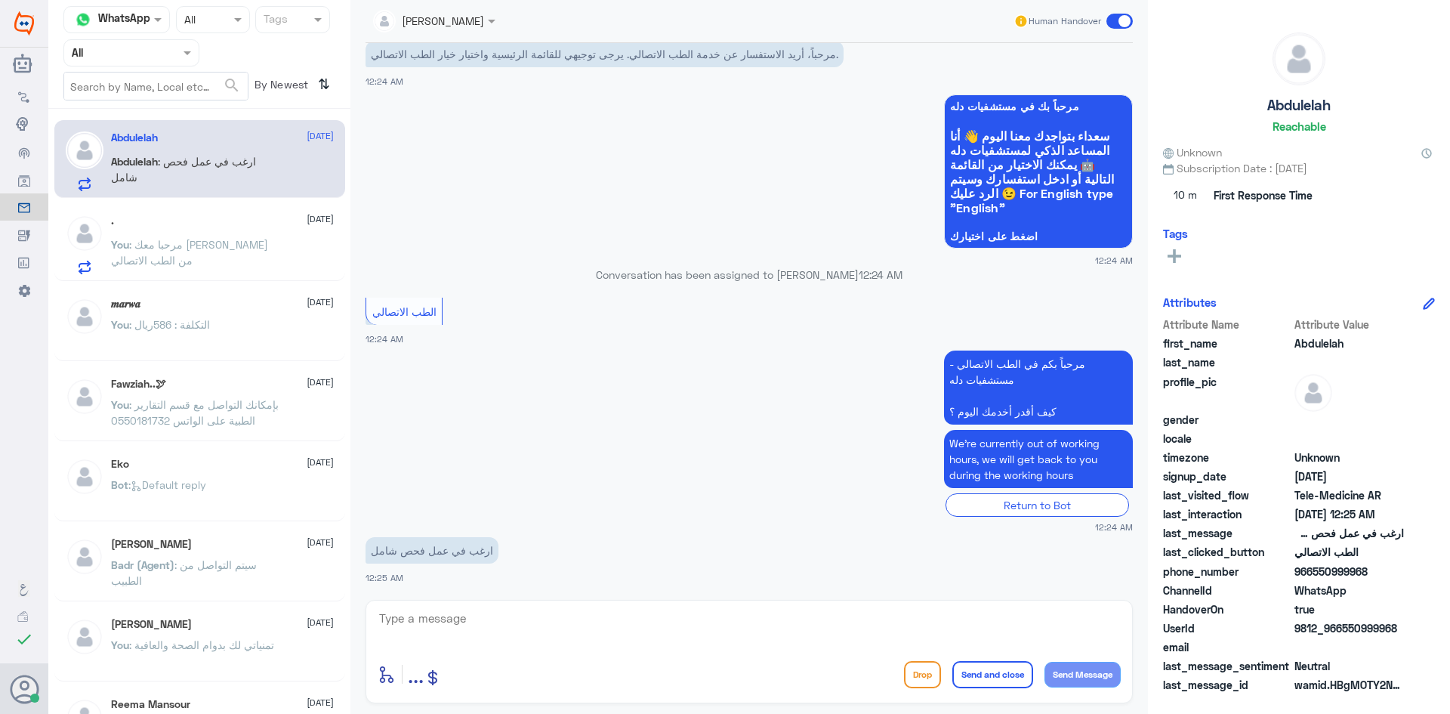
click at [705, 616] on textarea at bounding box center [749, 626] width 743 height 37
type textarea "بإمكانك استخدام الاستشارة الفورية عن طريق التطبيق غداً بعد الساعة 12 ظهراً"
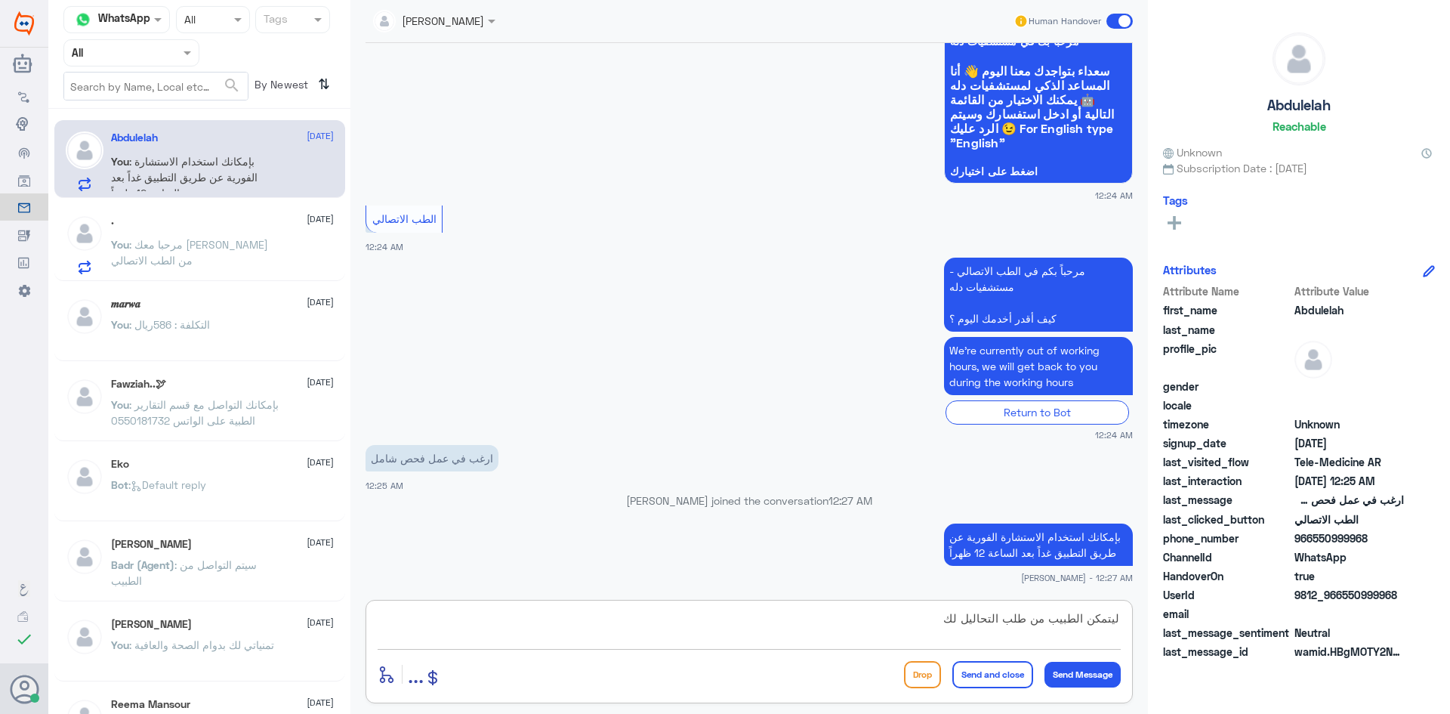
type textarea "ليتمكن الطبيب من طلب التحاليل لك"
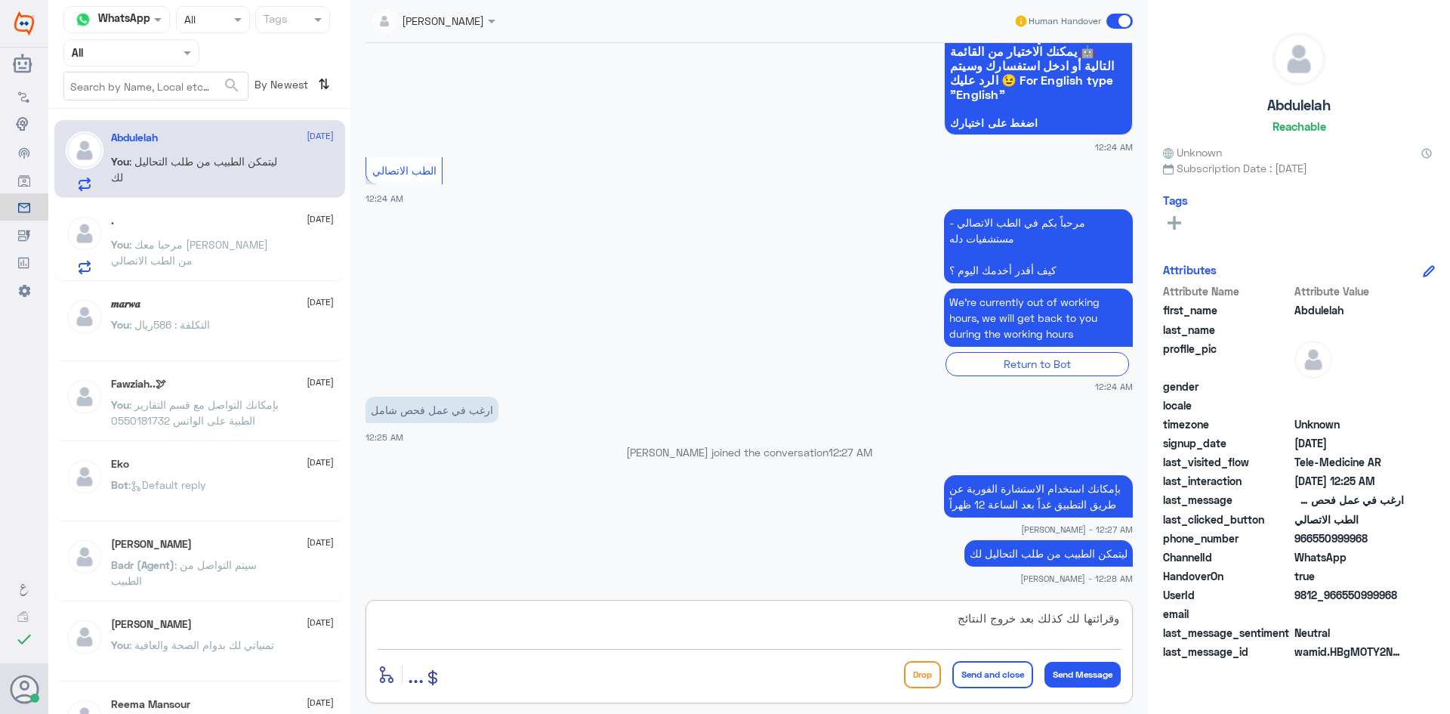
type textarea "وقرائتها لك كذلك بعد خروج النتائج"
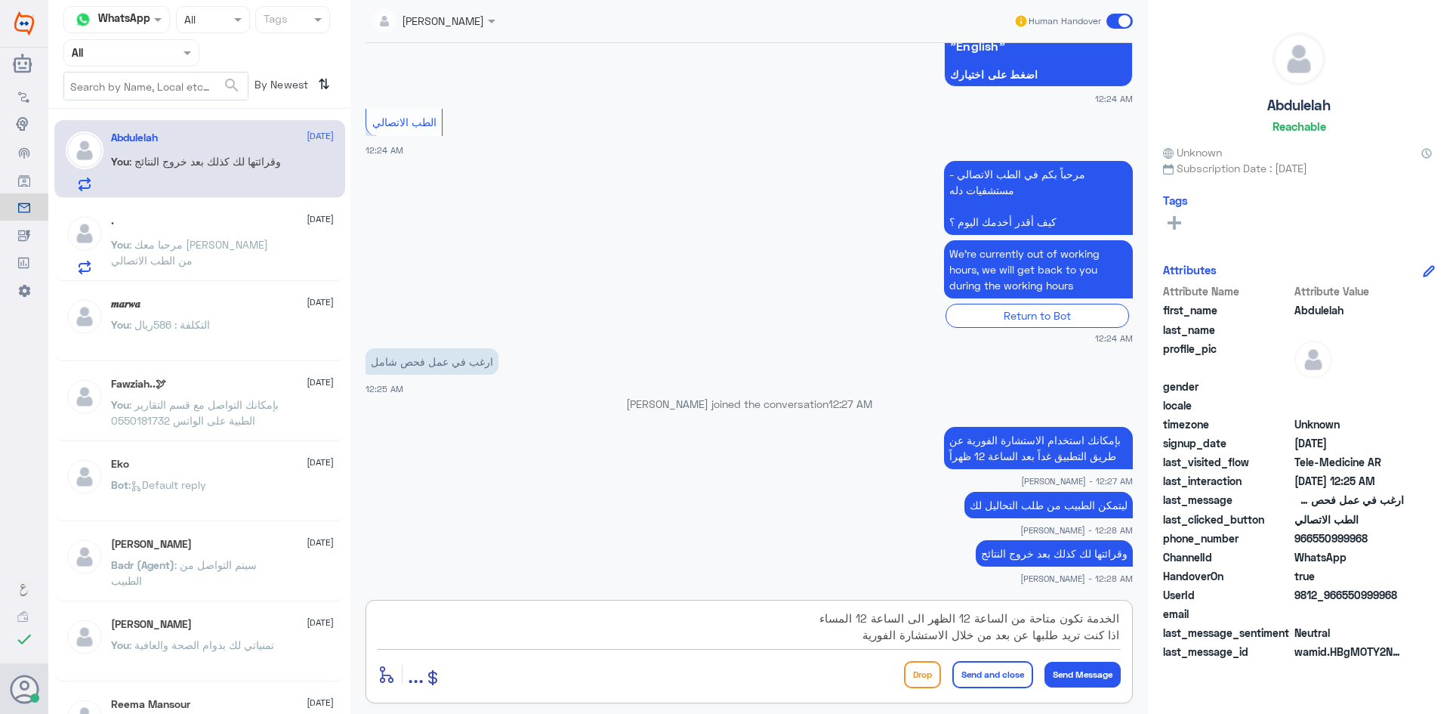
type textarea "الخدمة تكون متاحة من الساعة 12 الظهر الى الساعة 12 المساء اذا كنت تريد طلبها عن…"
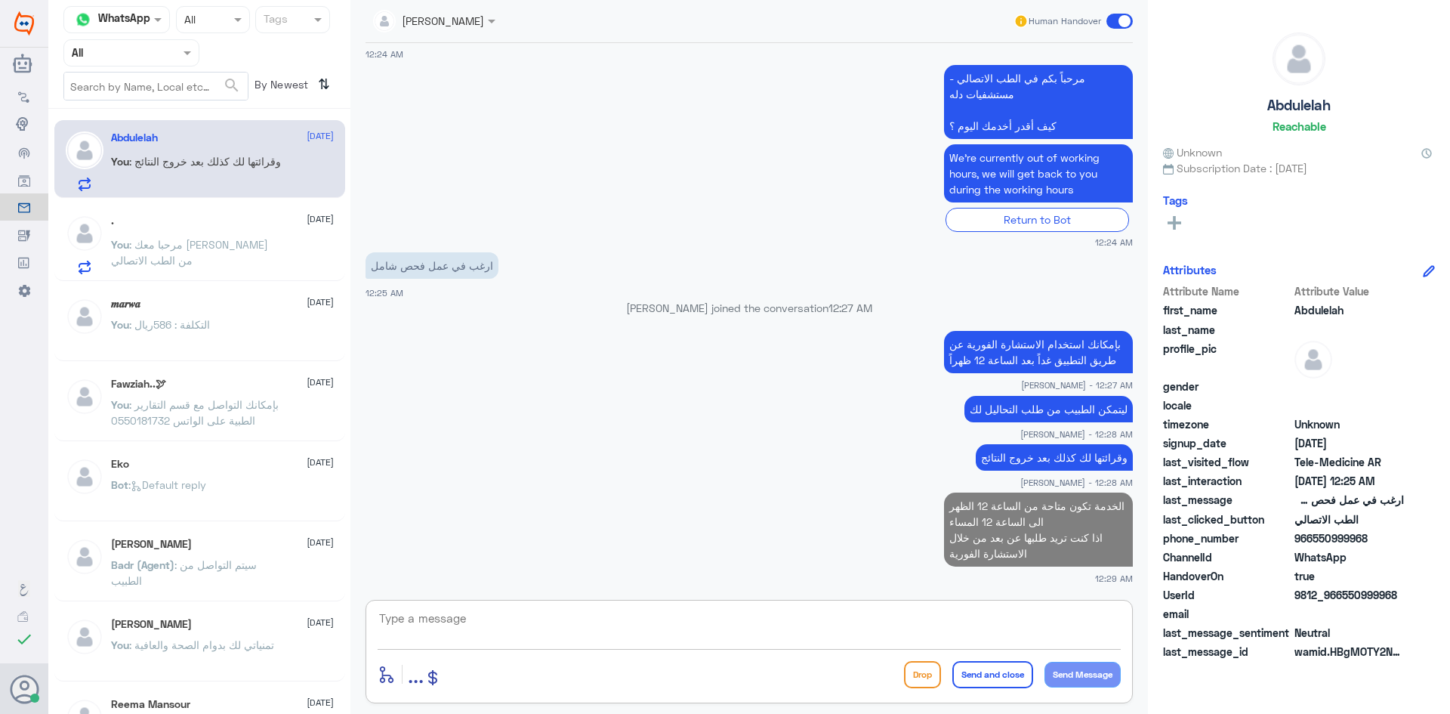
click at [1111, 21] on span at bounding box center [1120, 21] width 26 height 15
click at [0, 0] on input "checkbox" at bounding box center [0, 0] width 0 height 0
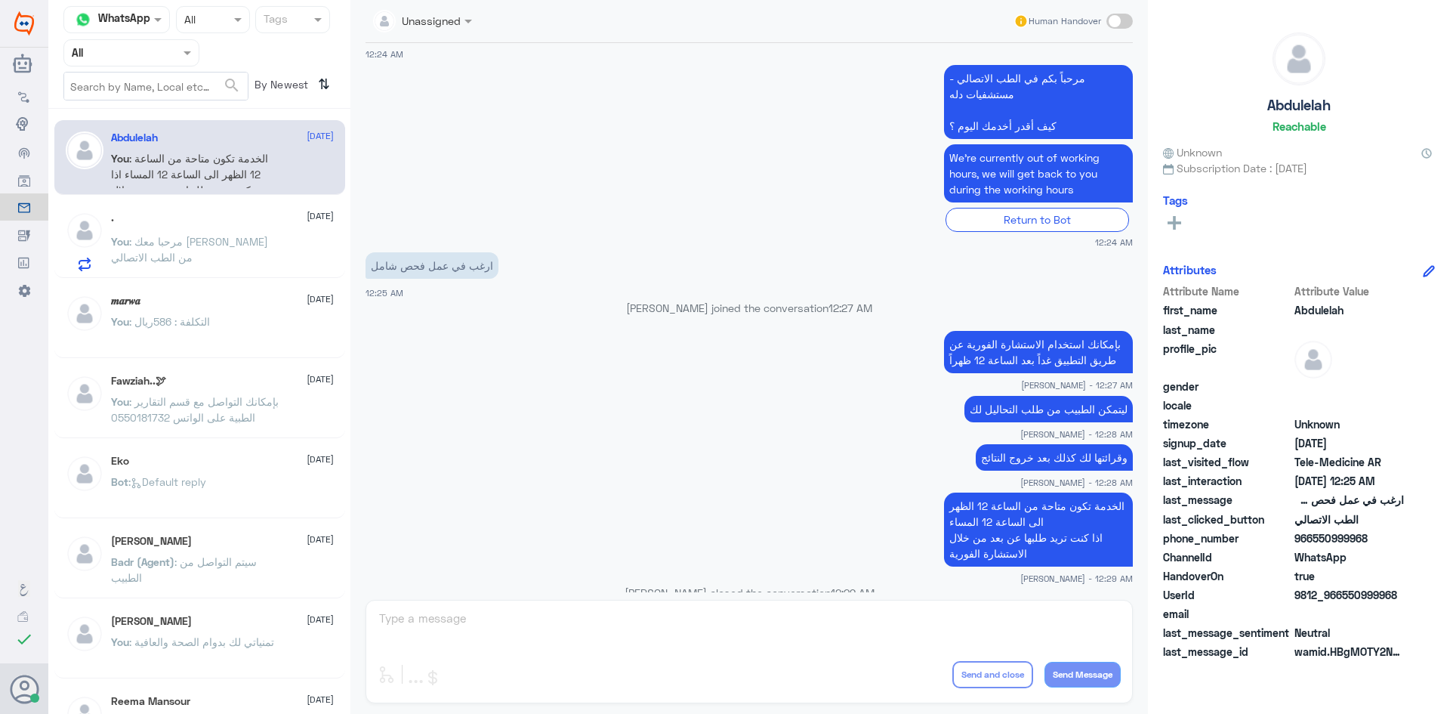
scroll to position [321, 0]
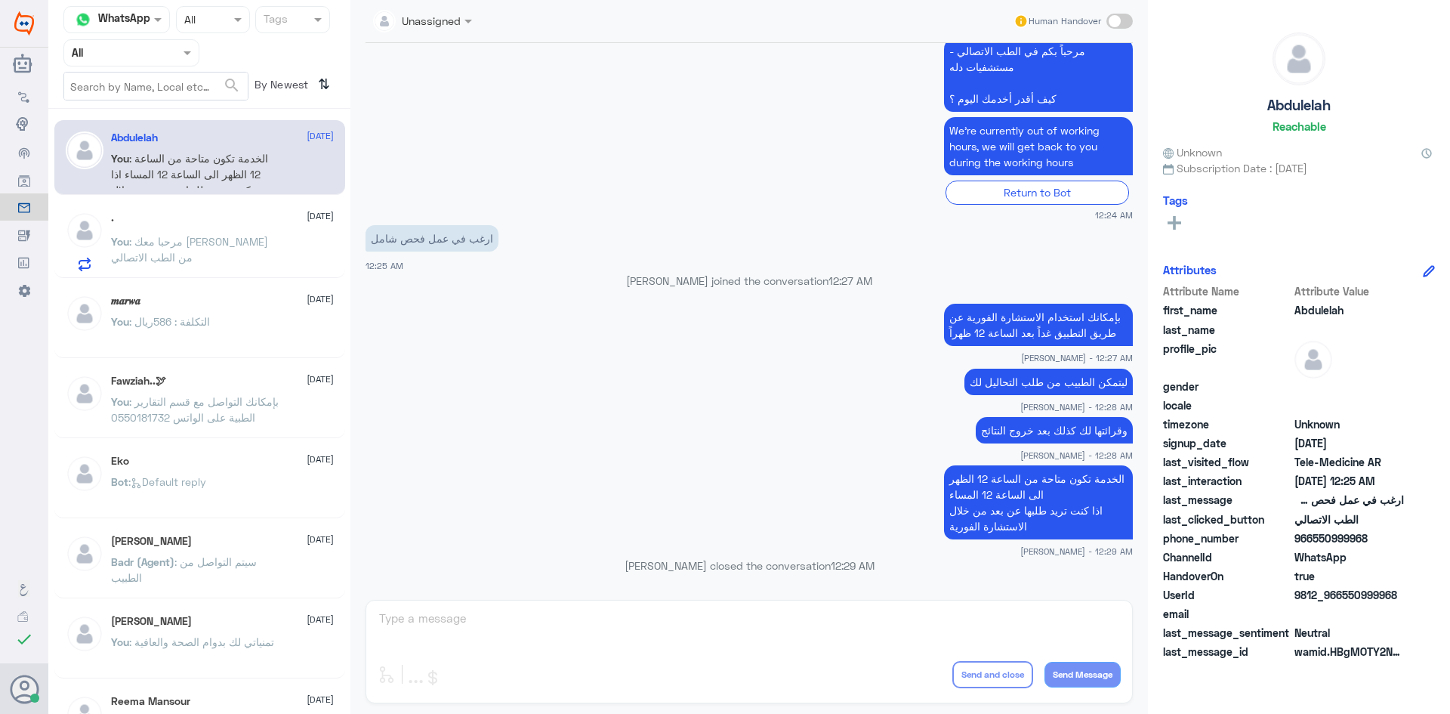
click at [181, 265] on p "You : مرحبا معك [PERSON_NAME] من الطب الاتصالي" at bounding box center [196, 252] width 170 height 38
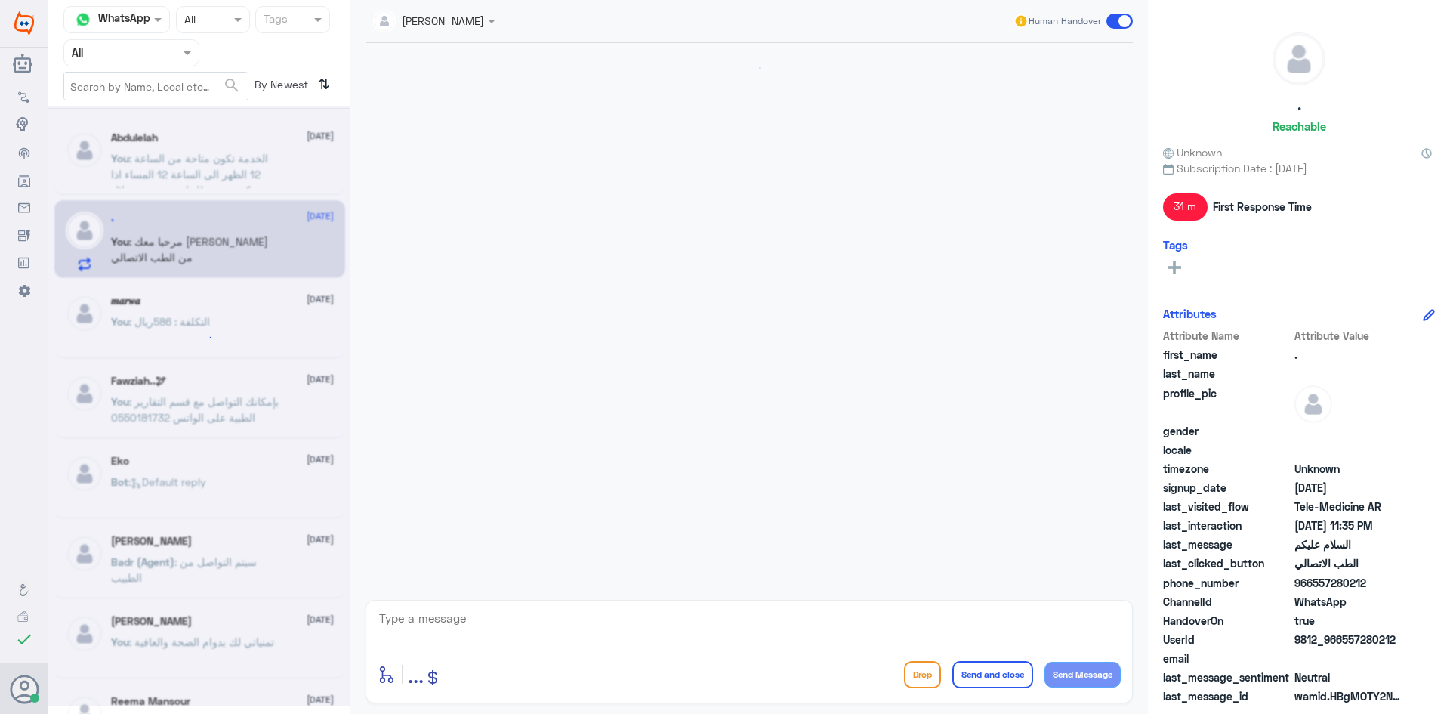
scroll to position [103, 0]
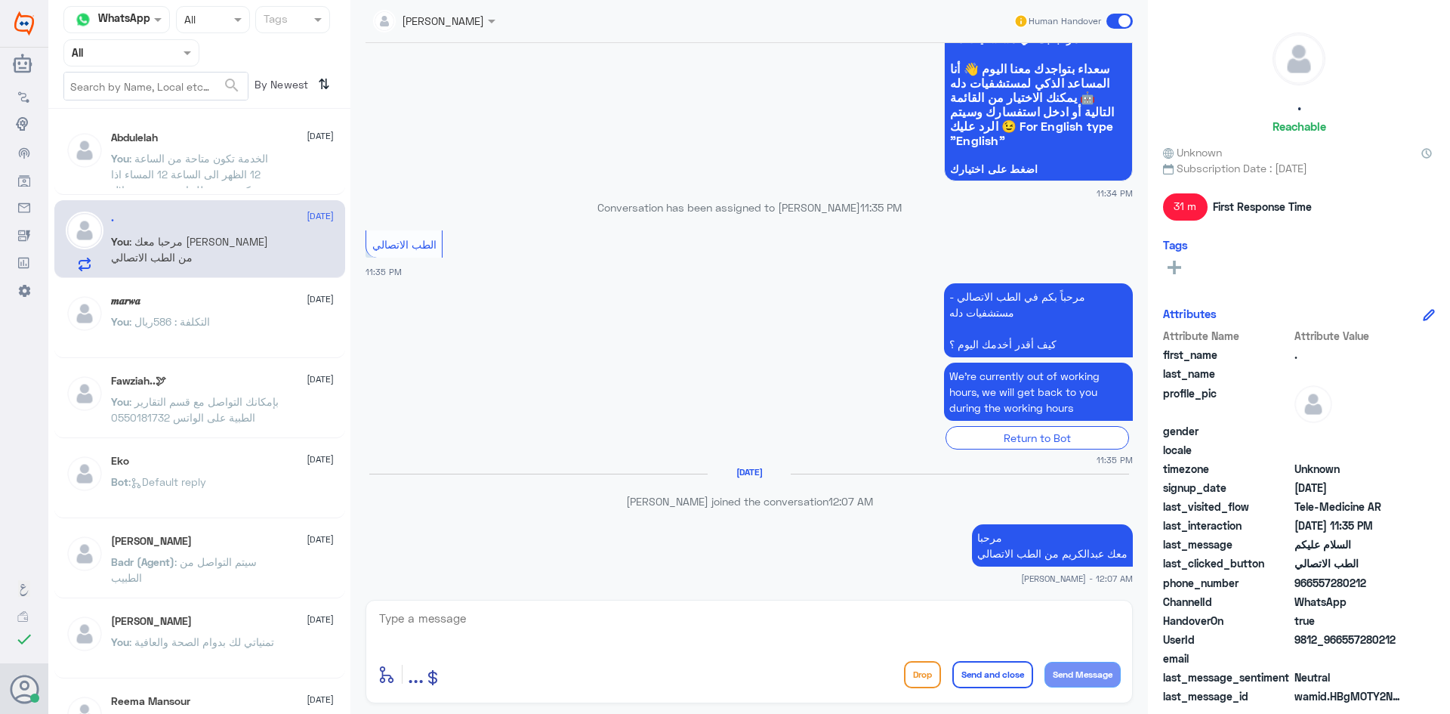
click at [1112, 23] on span at bounding box center [1120, 21] width 26 height 15
click at [0, 0] on input "checkbox" at bounding box center [0, 0] width 0 height 0
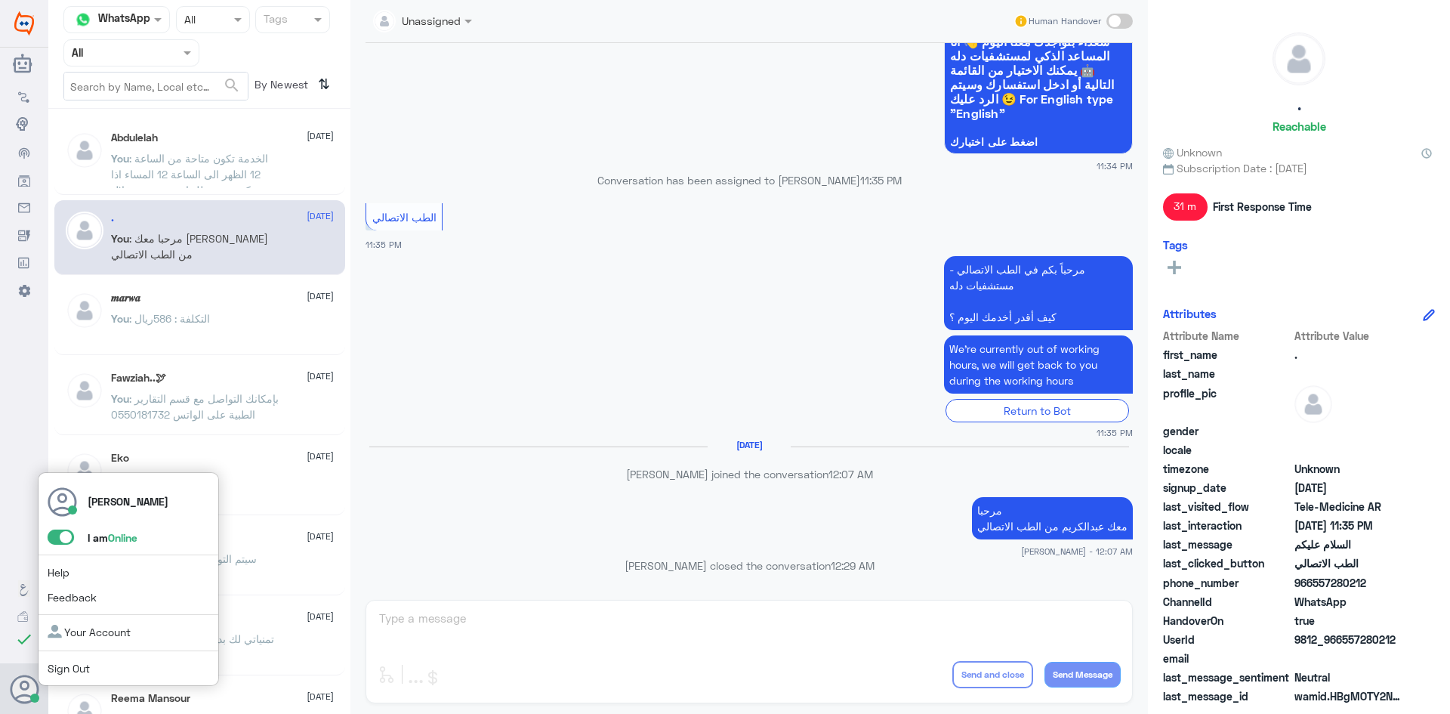
click at [57, 538] on span at bounding box center [61, 537] width 26 height 15
click at [0, 0] on input "checkbox" at bounding box center [0, 0] width 0 height 0
